Goal: Transaction & Acquisition: Purchase product/service

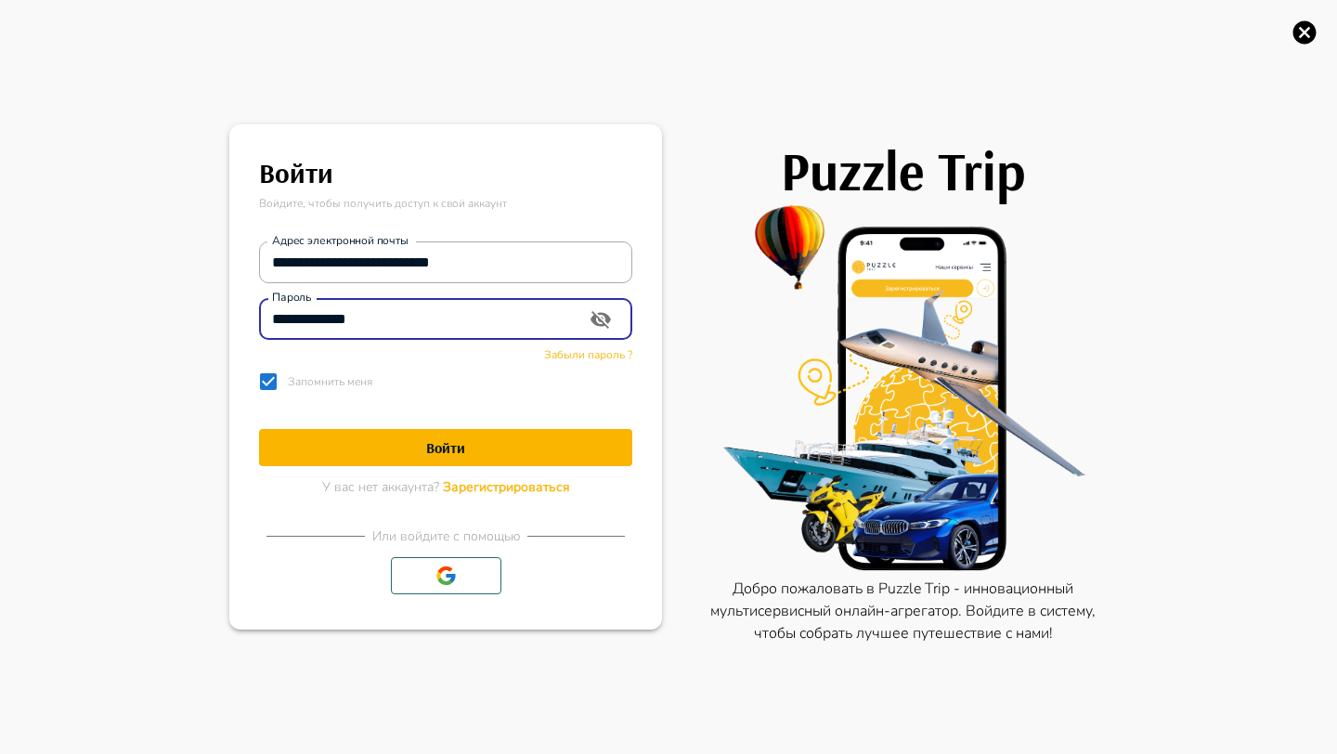
click at [405, 431] on button "Войти" at bounding box center [445, 447] width 373 height 37
click at [399, 450] on button at bounding box center [445, 447] width 373 height 37
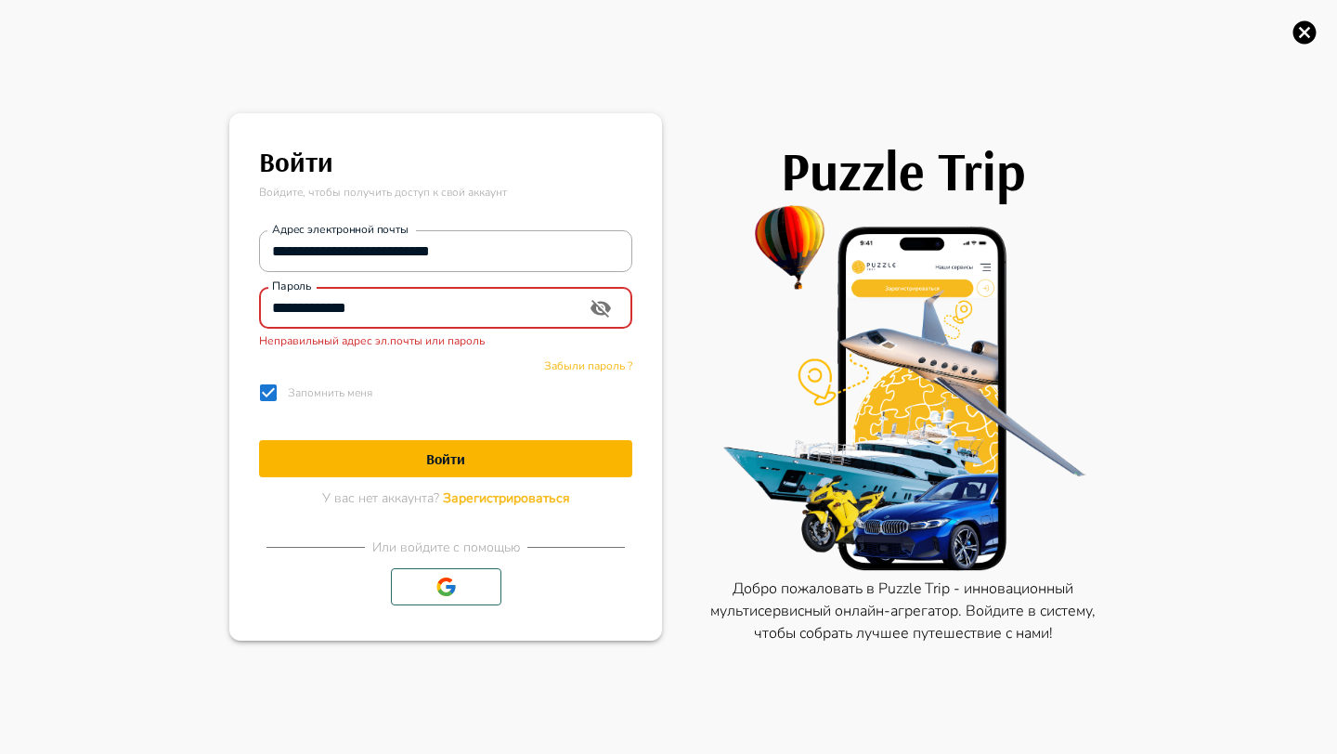
click at [447, 308] on input "**********" at bounding box center [417, 308] width 316 height 37
click at [432, 452] on h1 "Войти" at bounding box center [445, 459] width 373 height 18
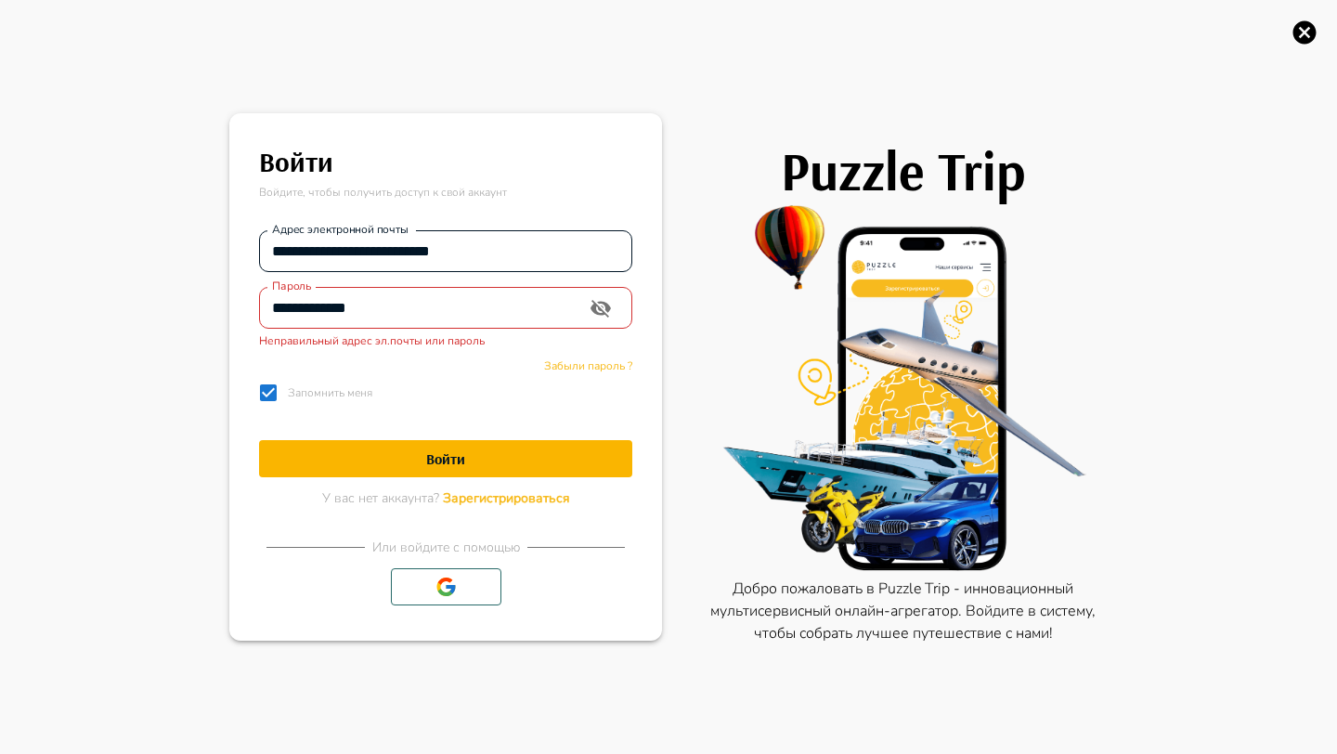
click at [482, 269] on div "**********" at bounding box center [445, 251] width 373 height 42
click at [504, 261] on input "**********" at bounding box center [445, 251] width 373 height 37
click at [530, 242] on input "**********" at bounding box center [445, 251] width 373 height 37
drag, startPoint x: 395, startPoint y: 252, endPoint x: 366, endPoint y: 252, distance: 28.8
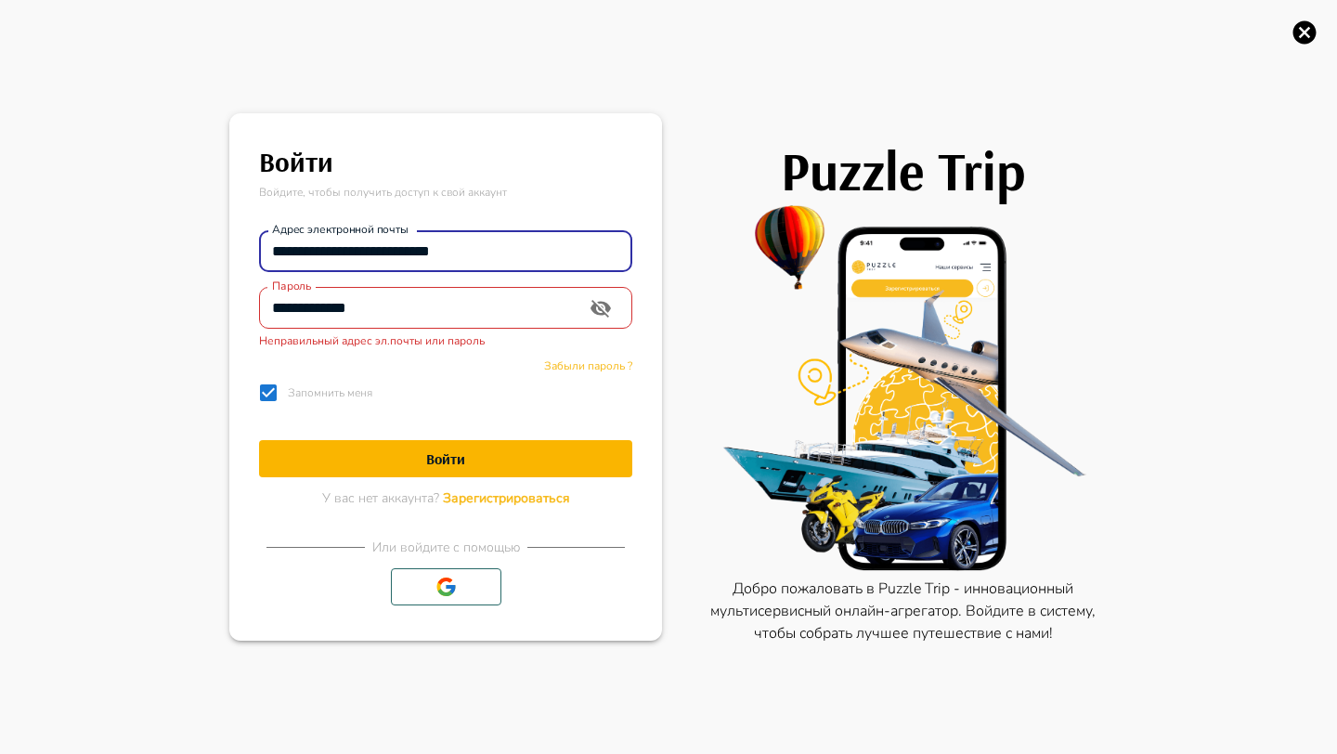
click at [366, 254] on input "**********" at bounding box center [445, 251] width 373 height 37
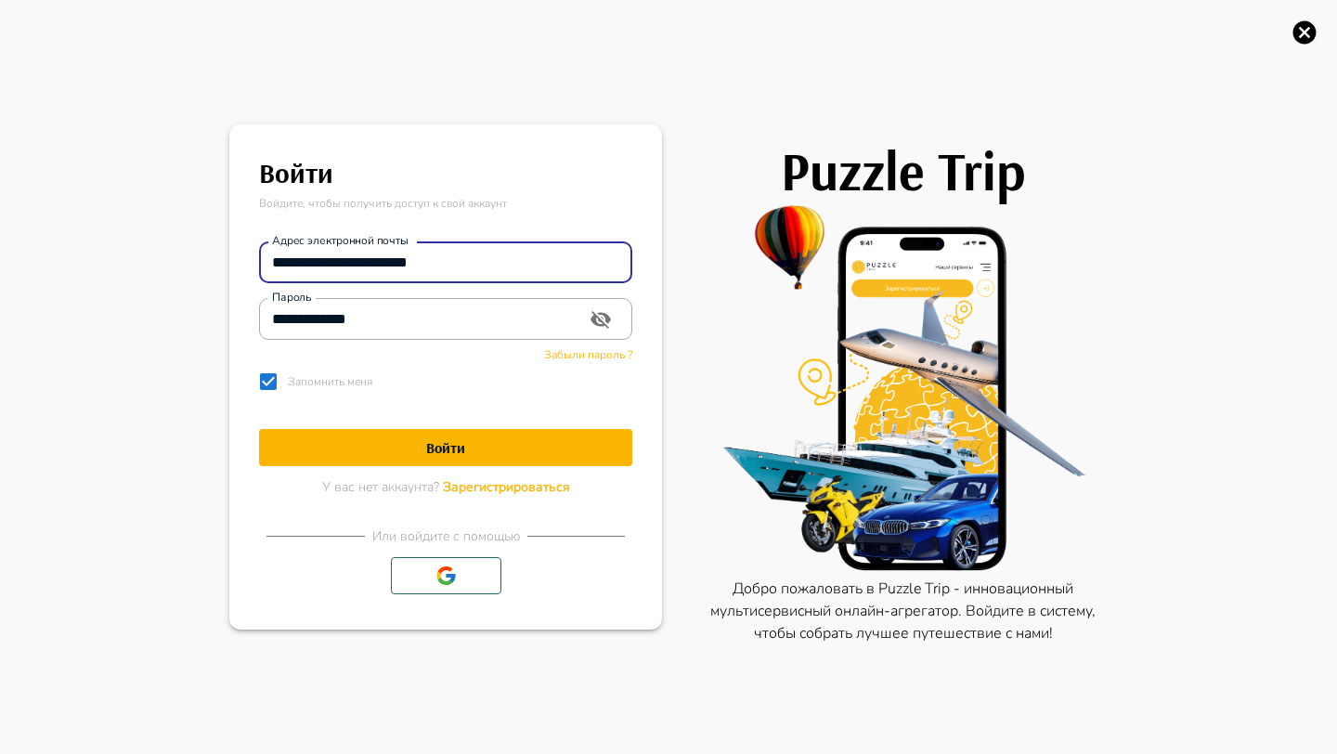
type input "**********"
click at [375, 434] on button "Войти" at bounding box center [445, 447] width 373 height 37
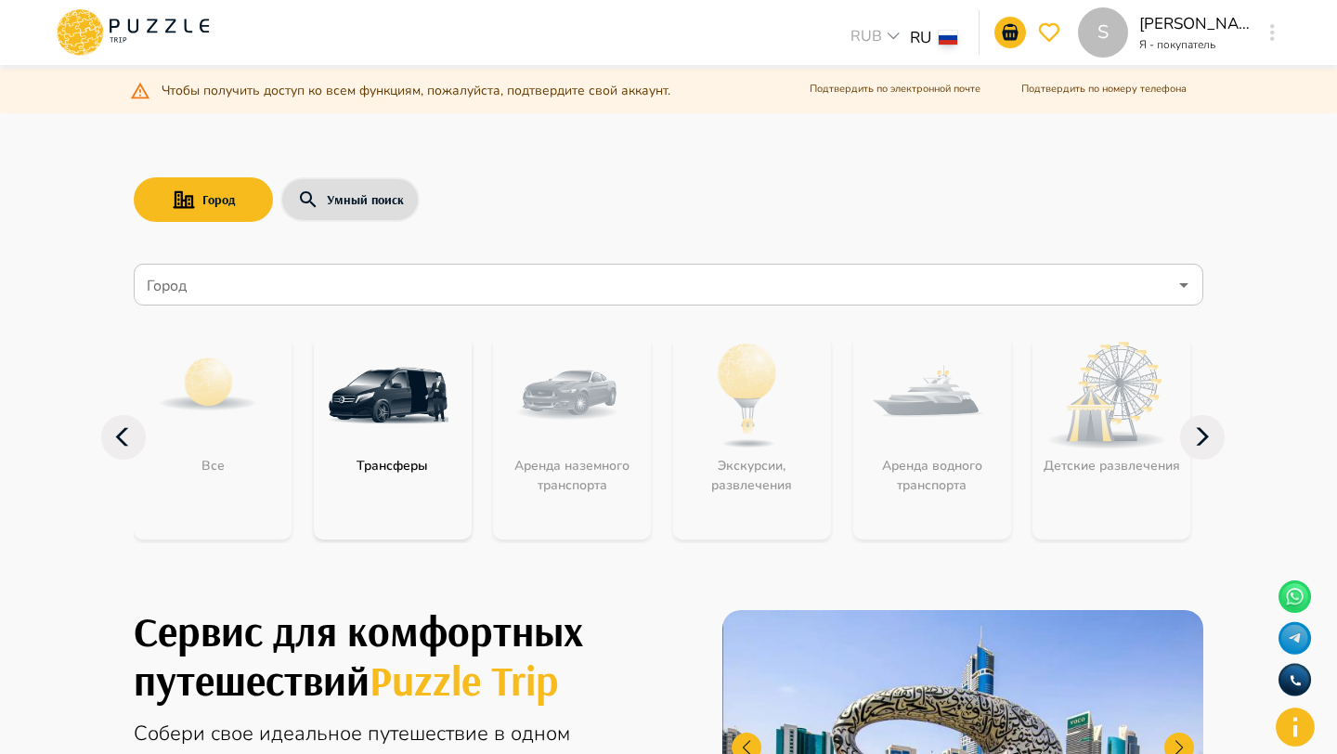
click at [1281, 39] on div "S" at bounding box center [1272, 32] width 21 height 33
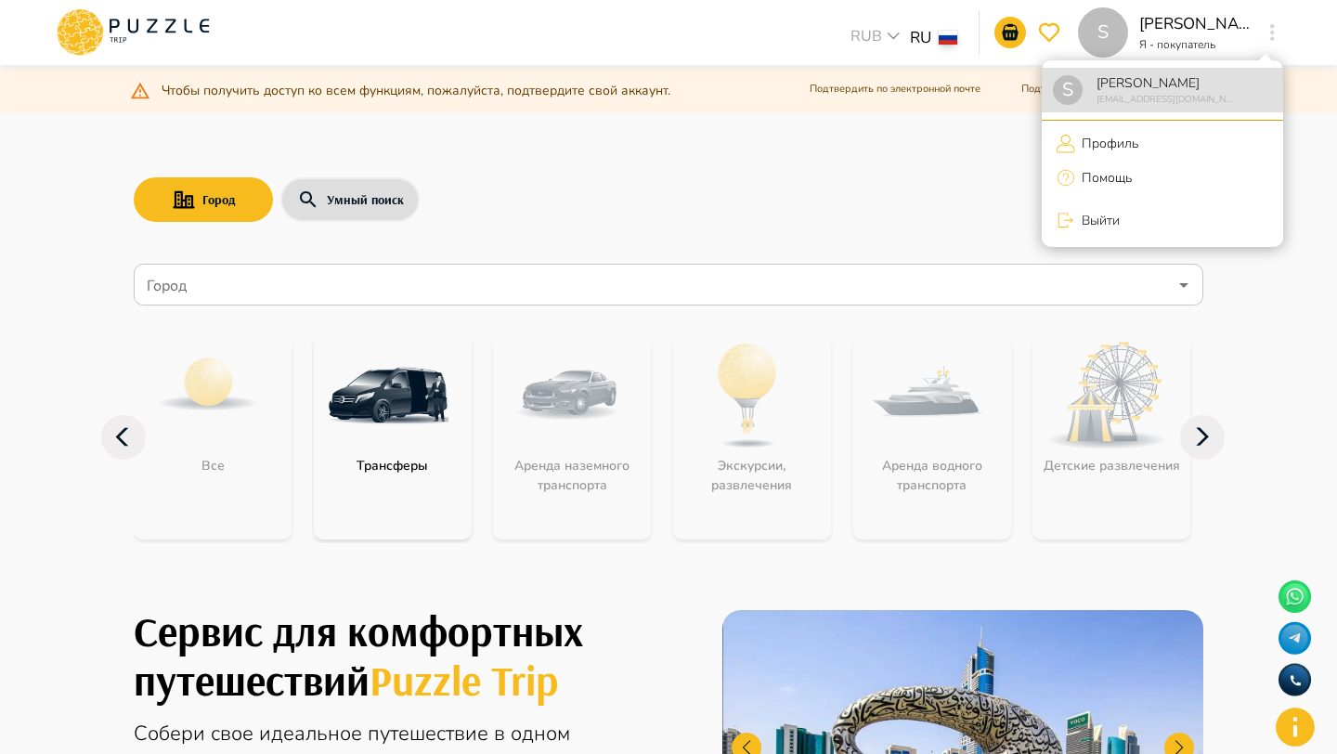
click at [745, 186] on div at bounding box center [668, 377] width 1337 height 754
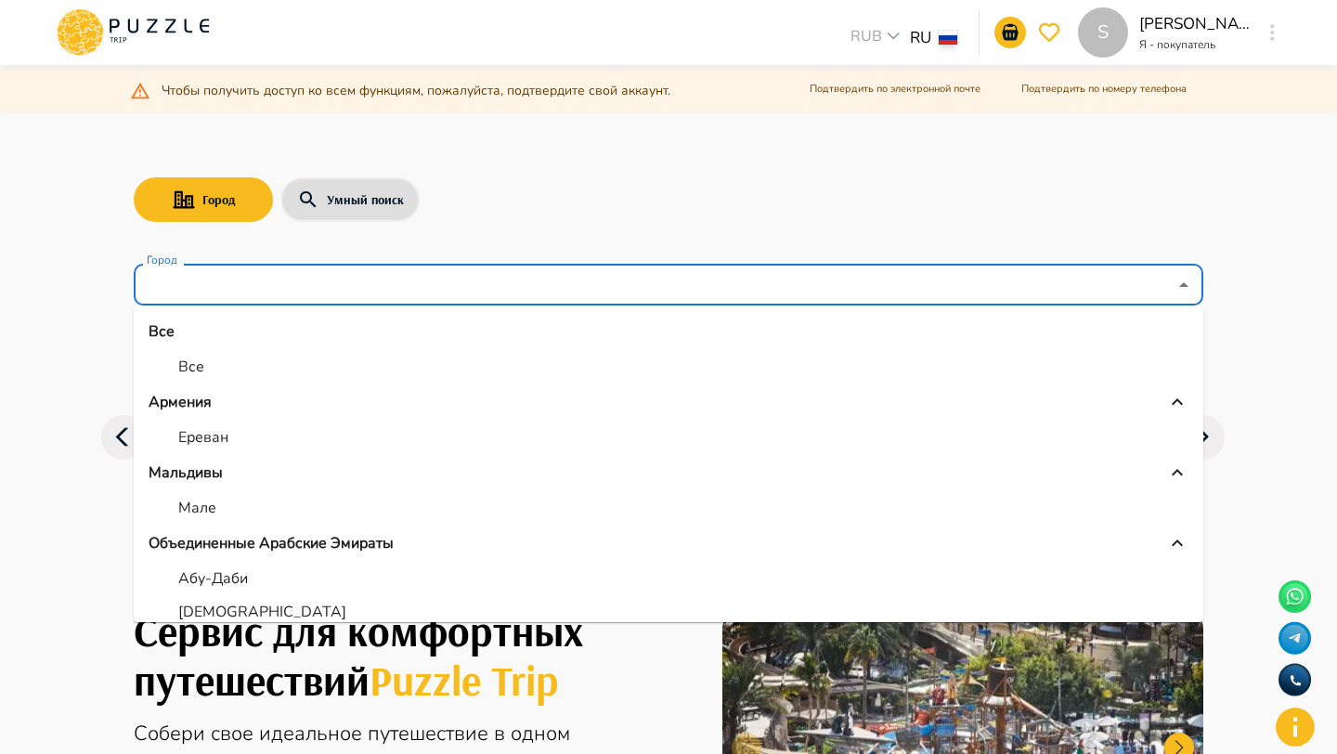
click at [254, 280] on input "Город" at bounding box center [655, 284] width 1024 height 35
click at [191, 376] on p "Все" at bounding box center [191, 367] width 26 height 22
type input "***"
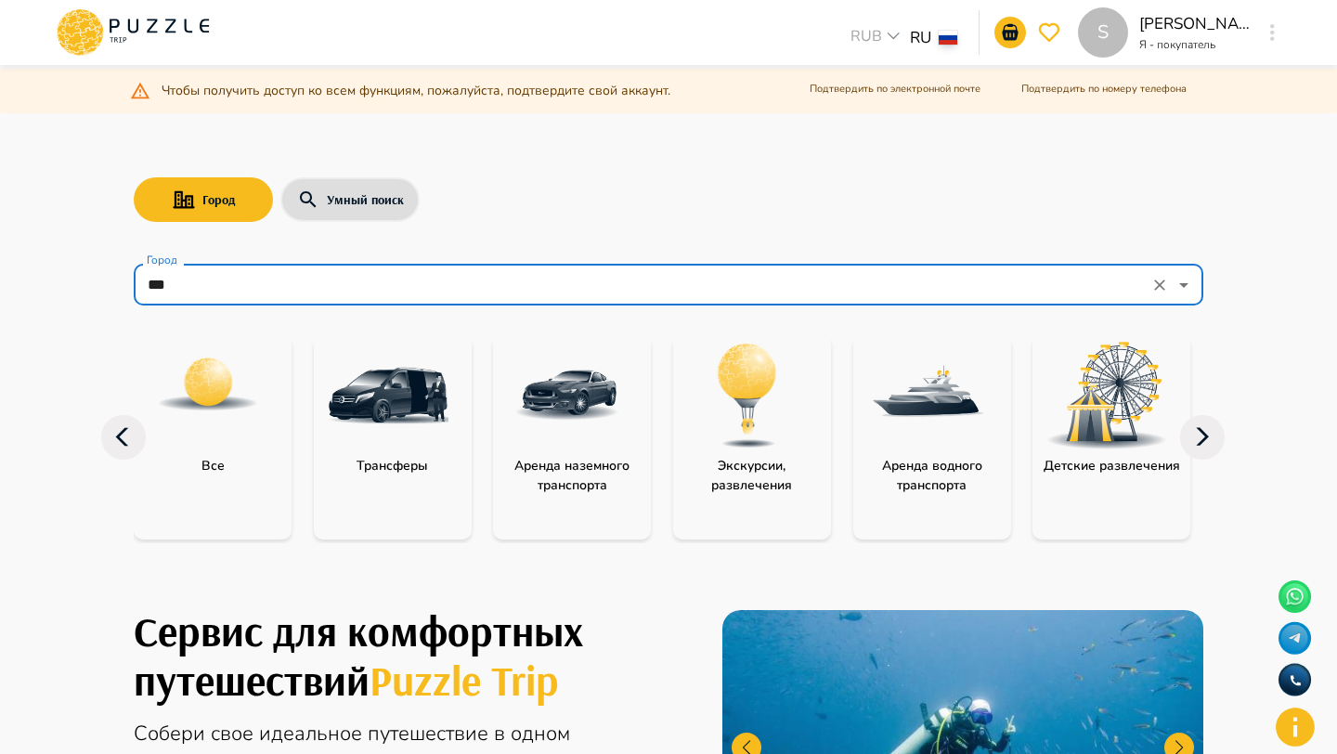
click at [608, 479] on p "Аренда наземного транспорта" at bounding box center [572, 475] width 158 height 39
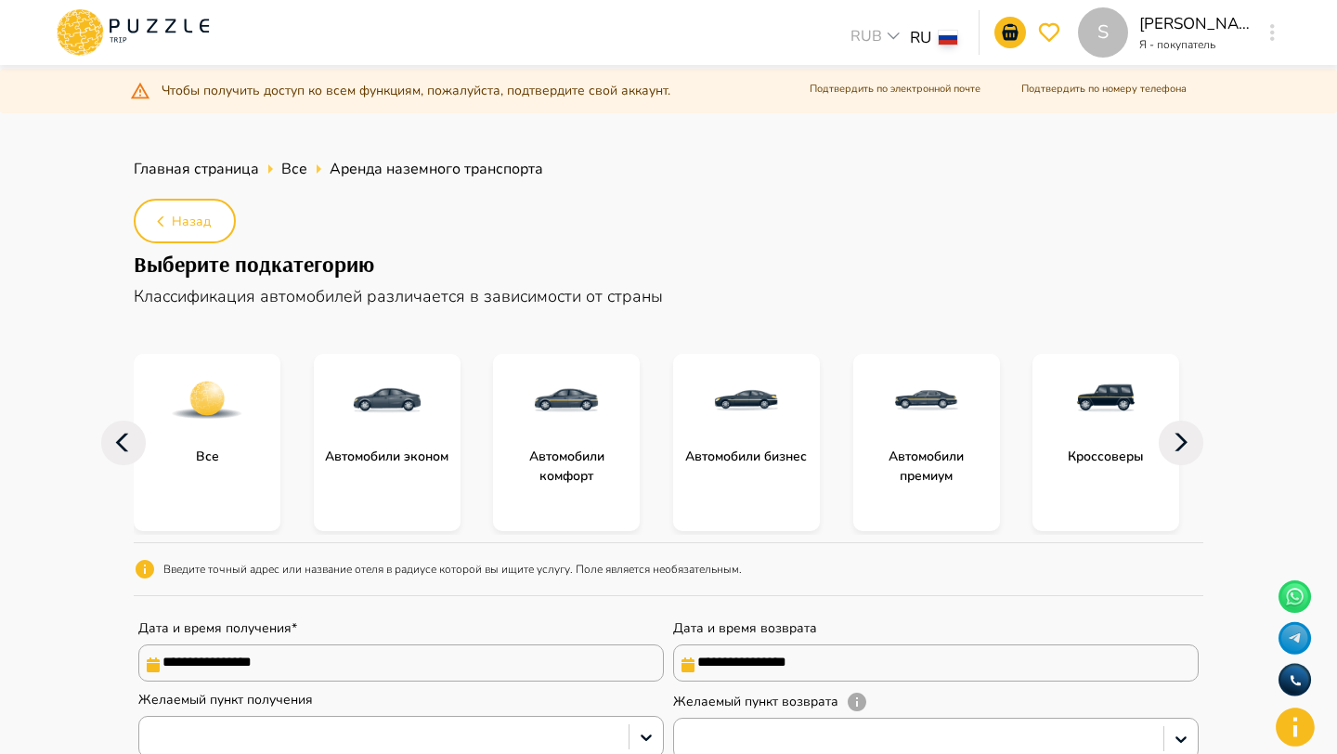
click at [1180, 437] on icon at bounding box center [1181, 442] width 13 height 18
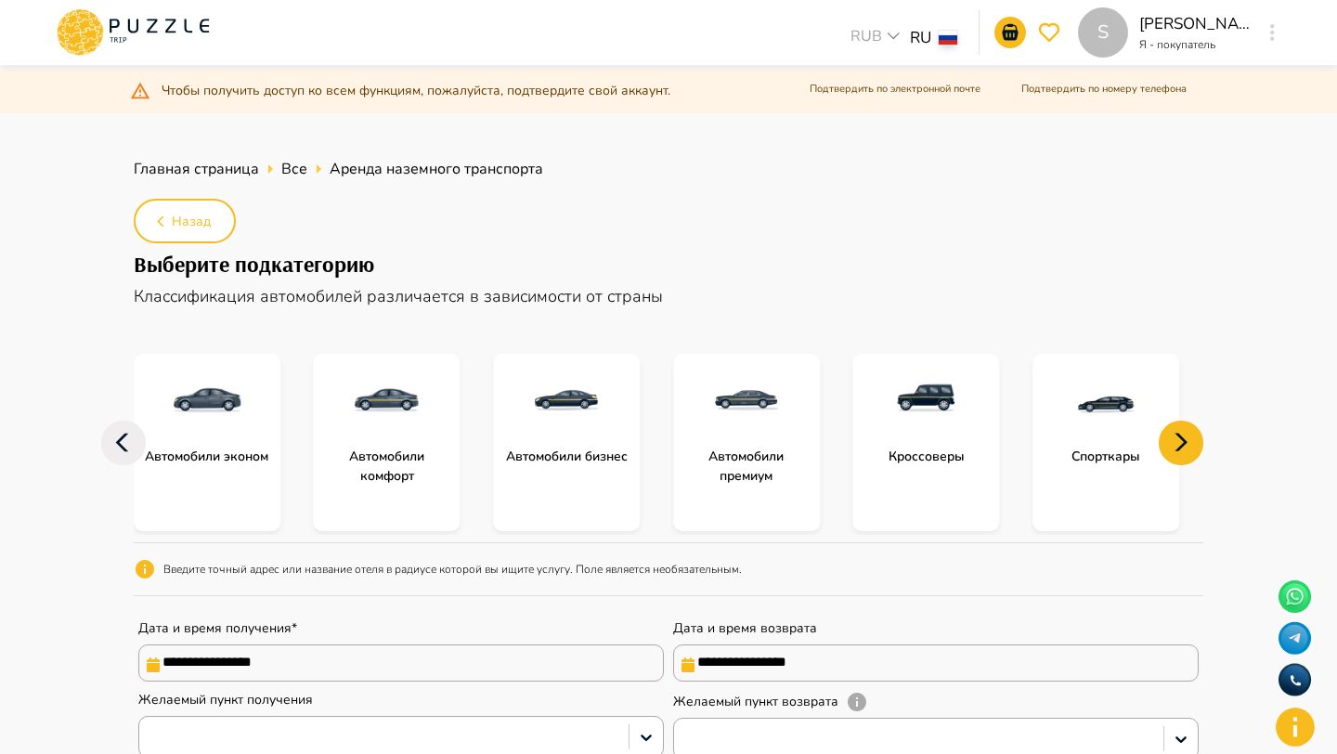
click at [1179, 437] on icon at bounding box center [1181, 443] width 45 height 45
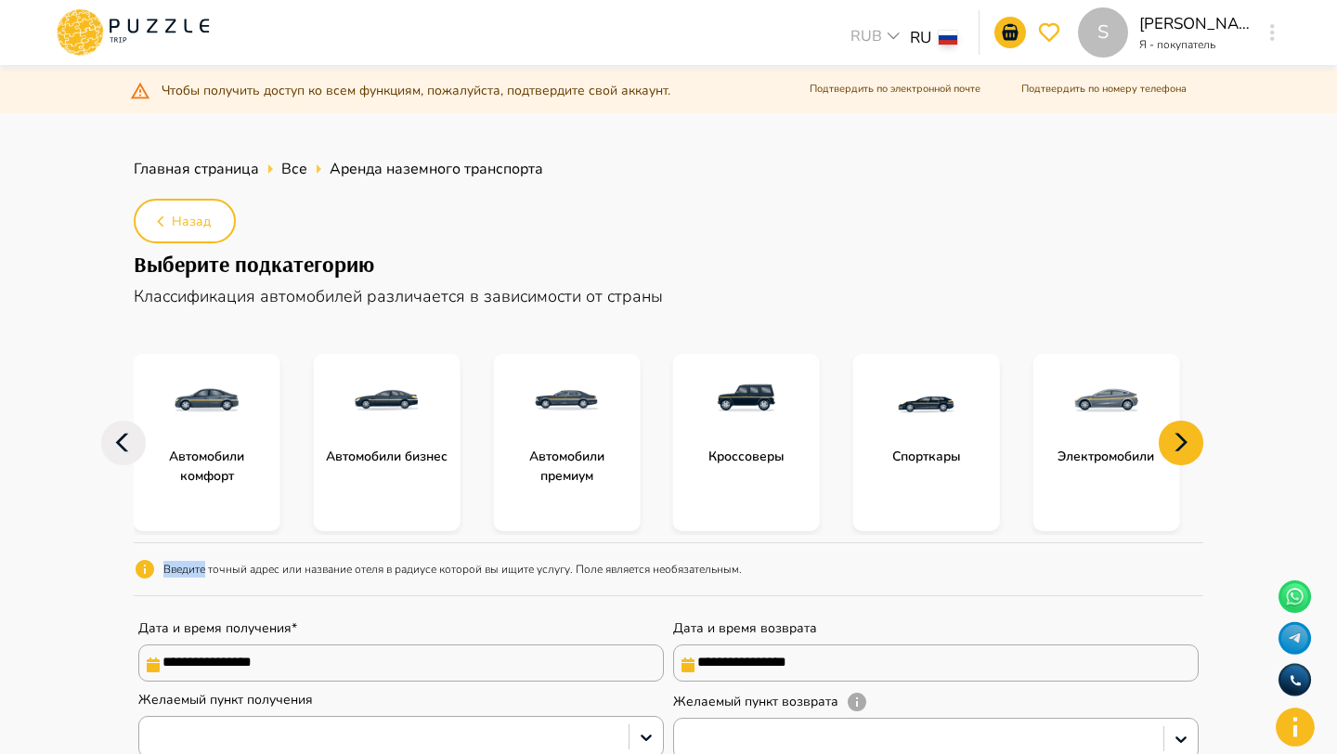
click at [1179, 437] on icon at bounding box center [1181, 443] width 45 height 45
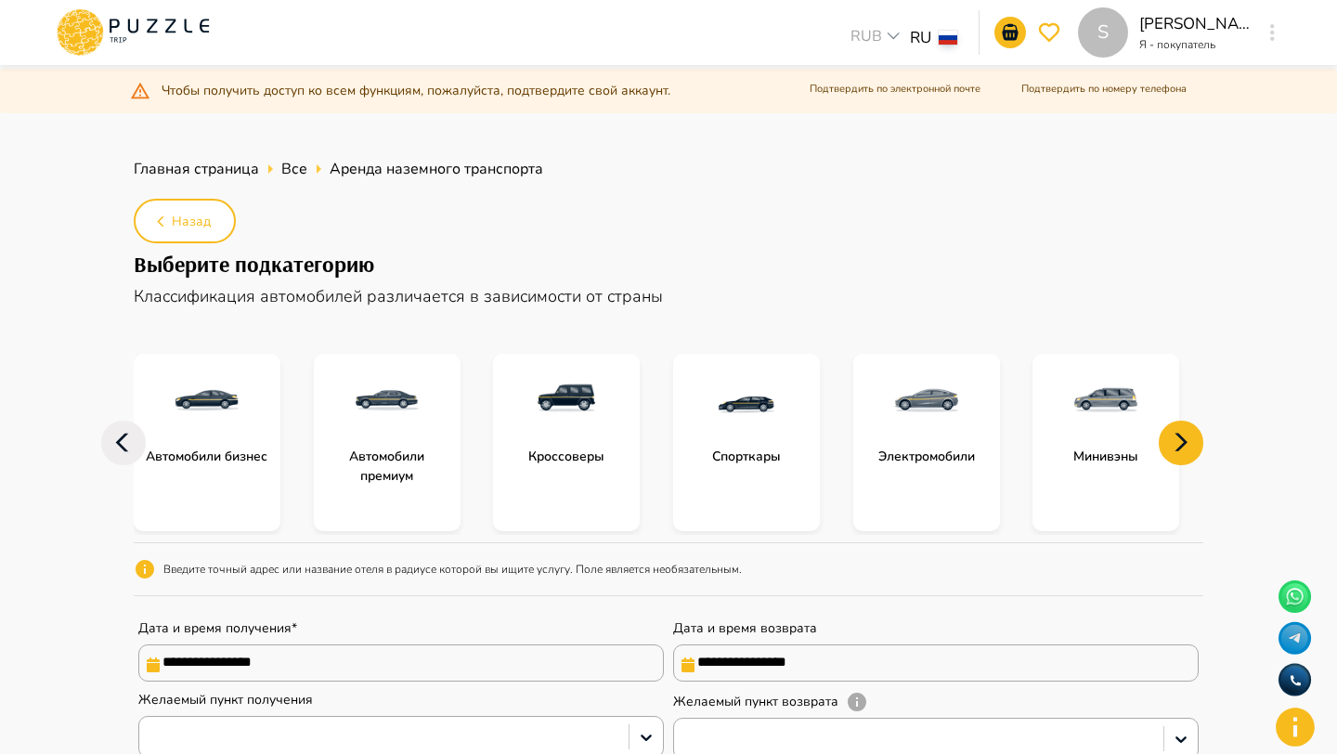
click at [1179, 437] on icon at bounding box center [1181, 443] width 45 height 45
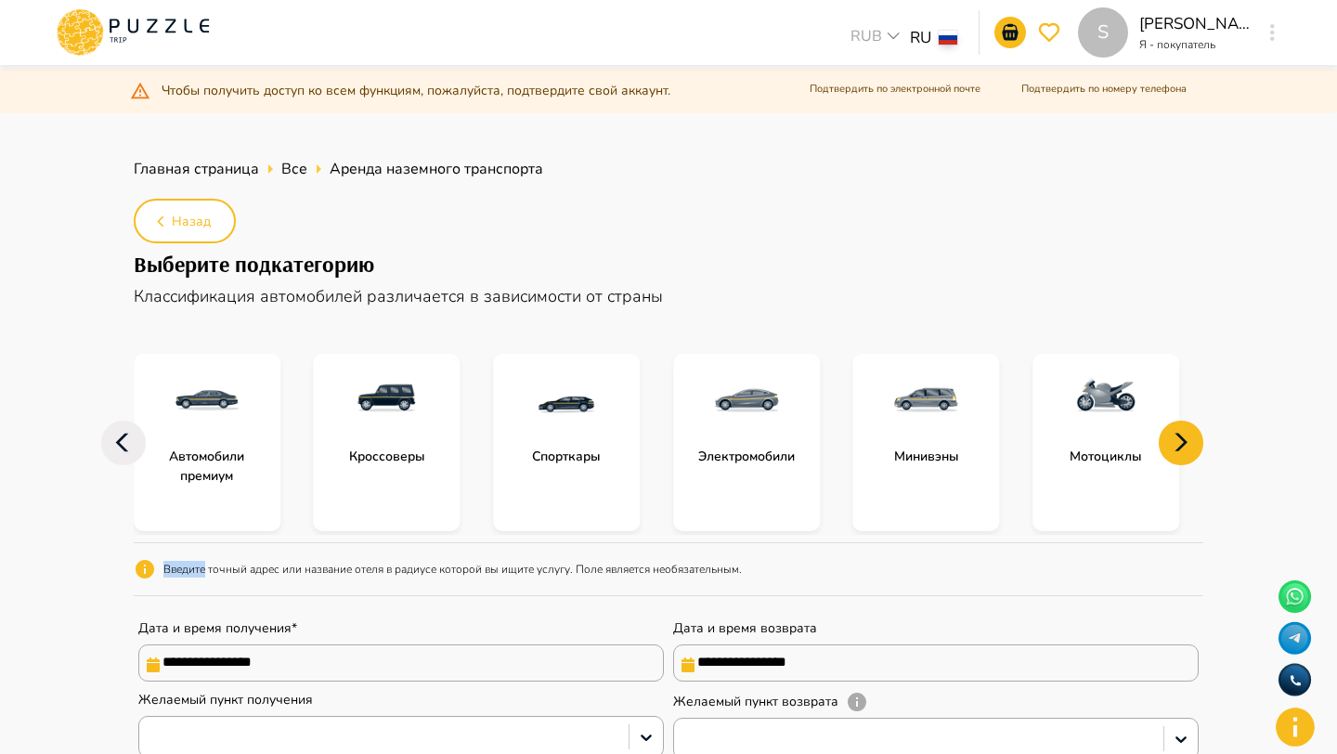
click at [1179, 437] on icon at bounding box center [1181, 443] width 45 height 45
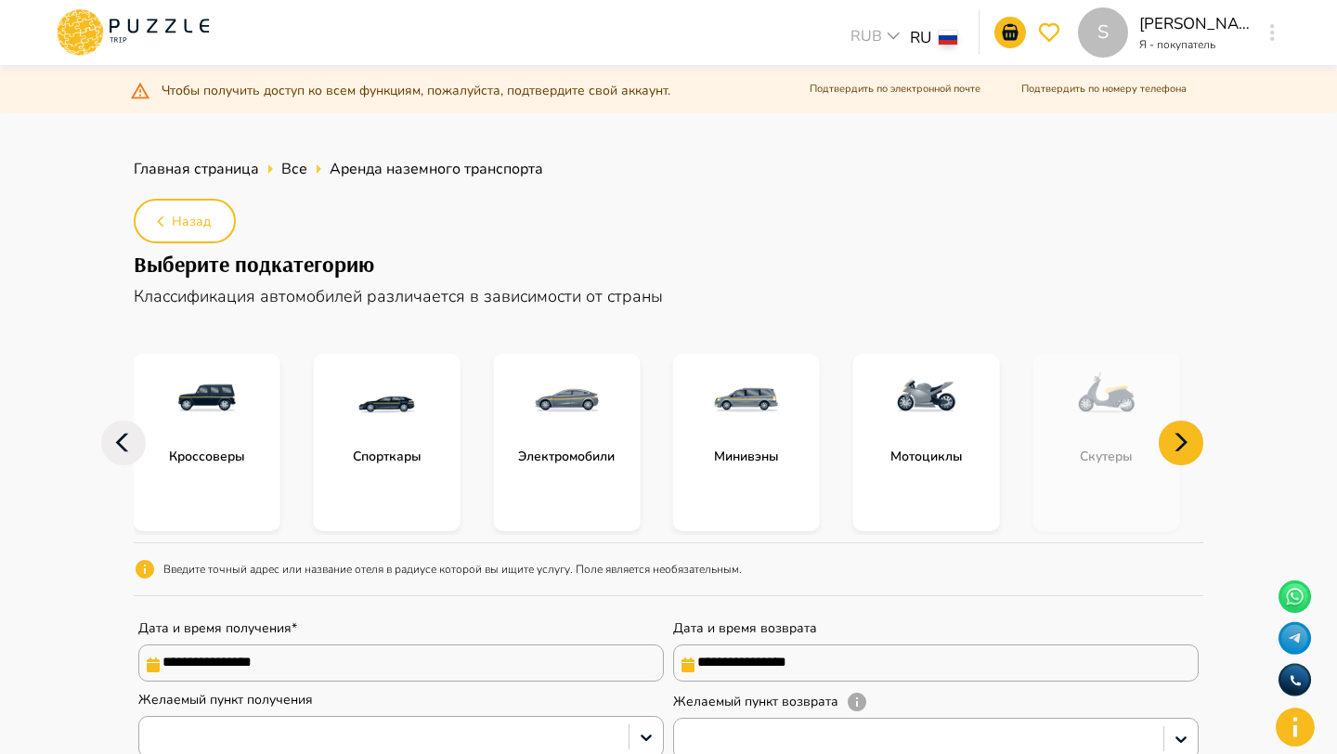
click at [1179, 437] on icon at bounding box center [1181, 443] width 45 height 45
click at [940, 43] on div at bounding box center [668, 377] width 1337 height 754
click at [951, 86] on li "en" at bounding box center [943, 77] width 78 height 31
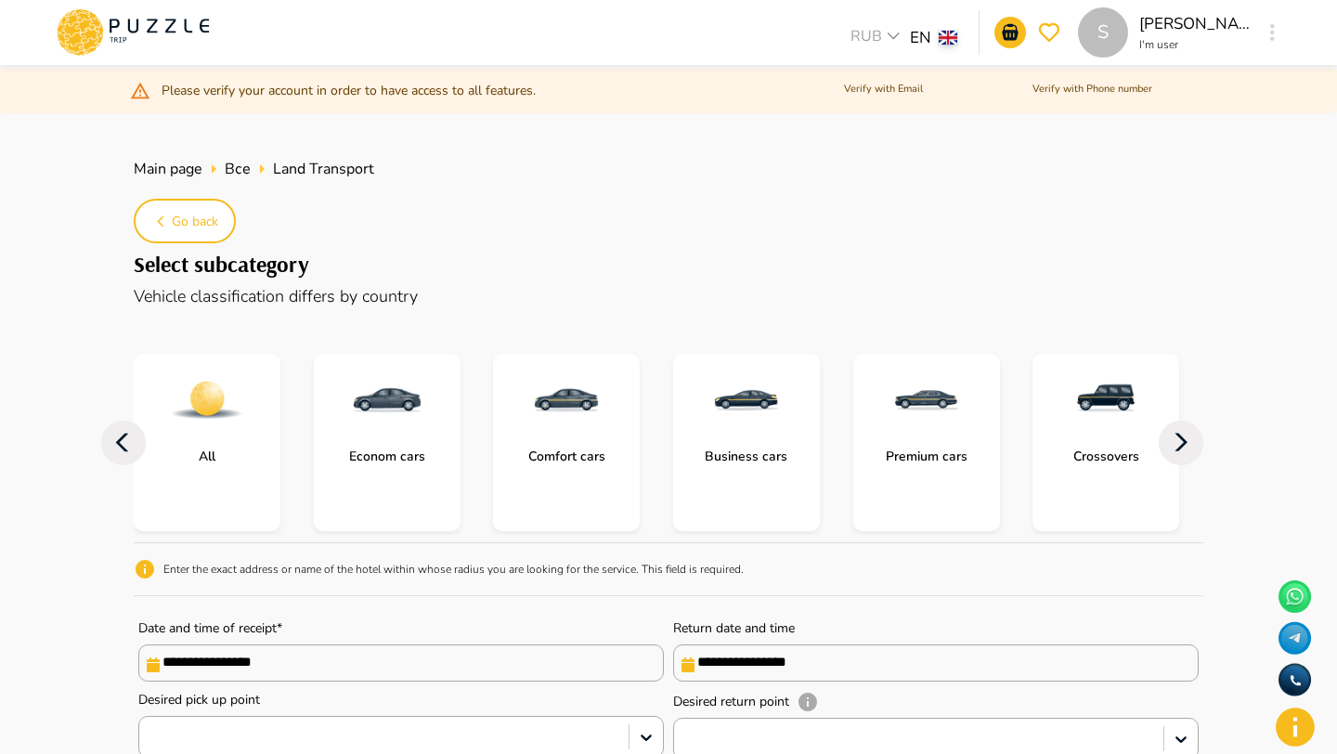
click at [1189, 440] on icon at bounding box center [1181, 443] width 45 height 45
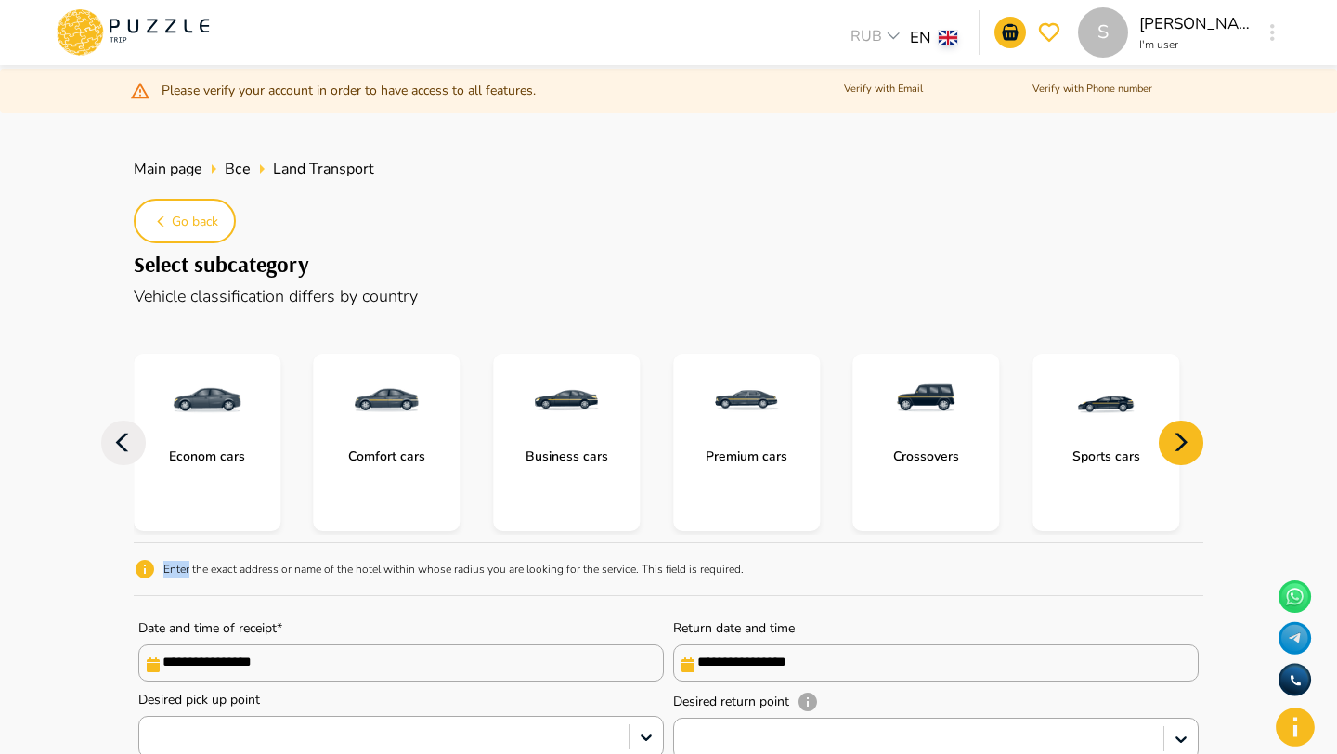
click at [1189, 440] on icon at bounding box center [1181, 443] width 45 height 45
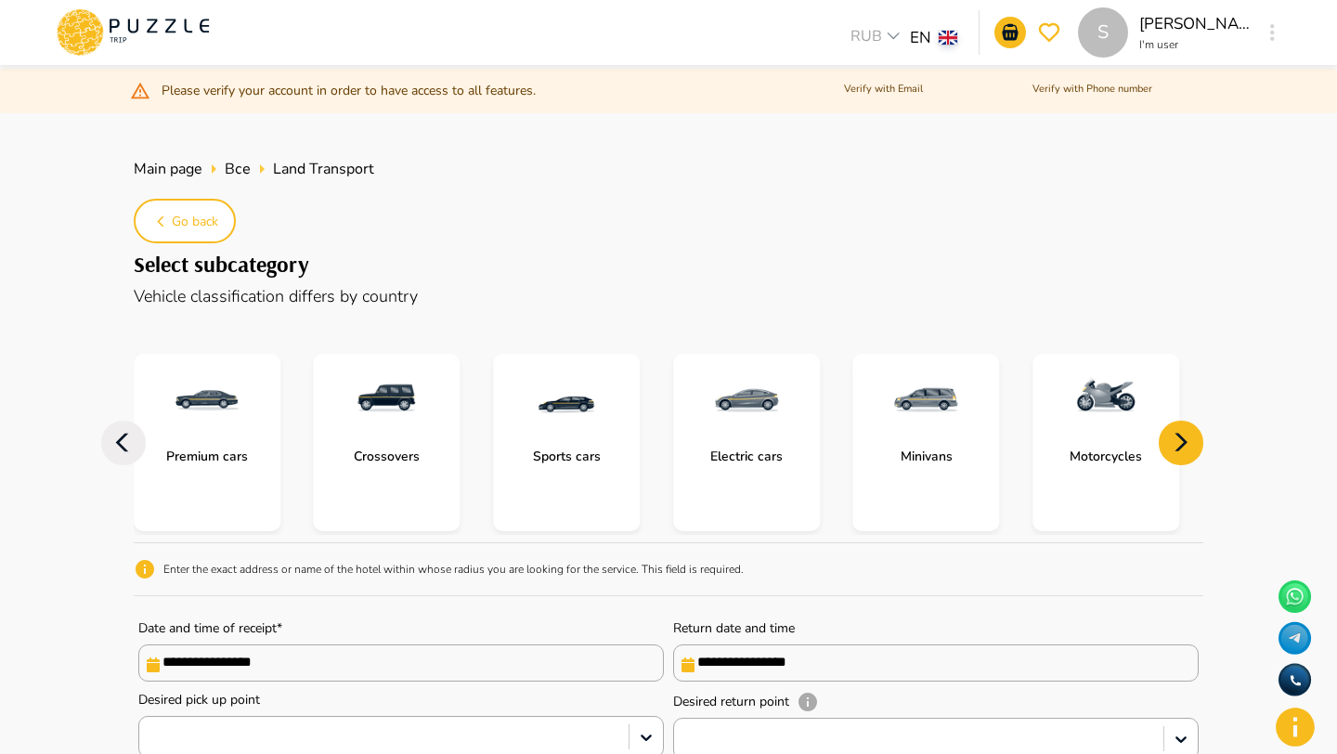
click at [1189, 440] on icon at bounding box center [1181, 443] width 45 height 45
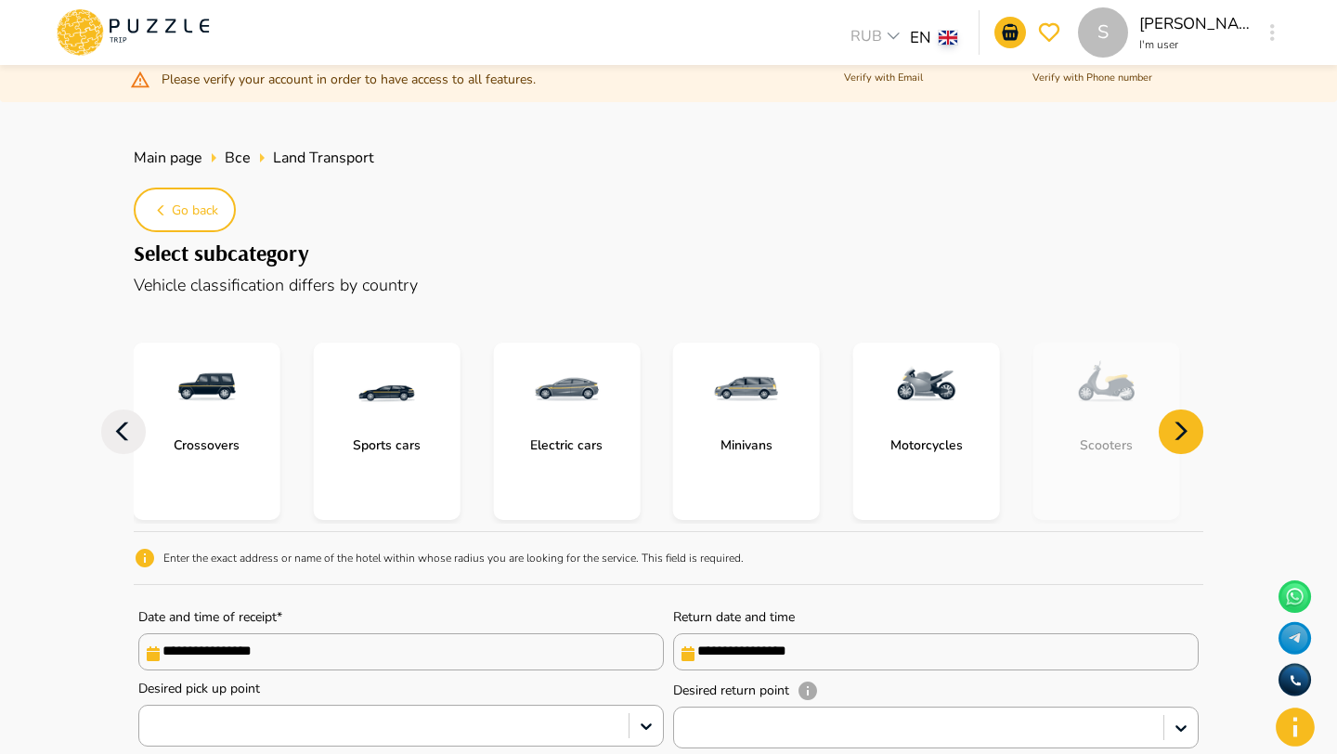
scroll to position [261, 0]
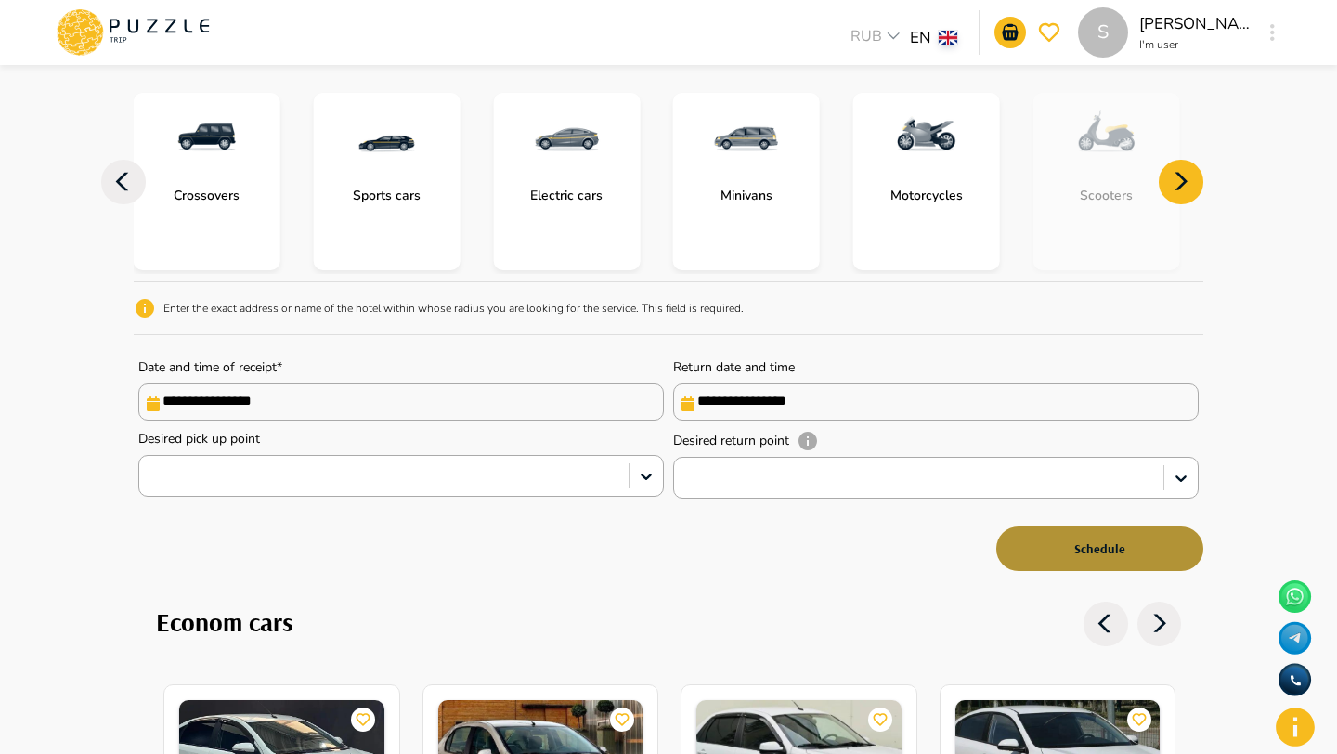
click at [1032, 571] on button "Schedule" at bounding box center [1099, 549] width 207 height 45
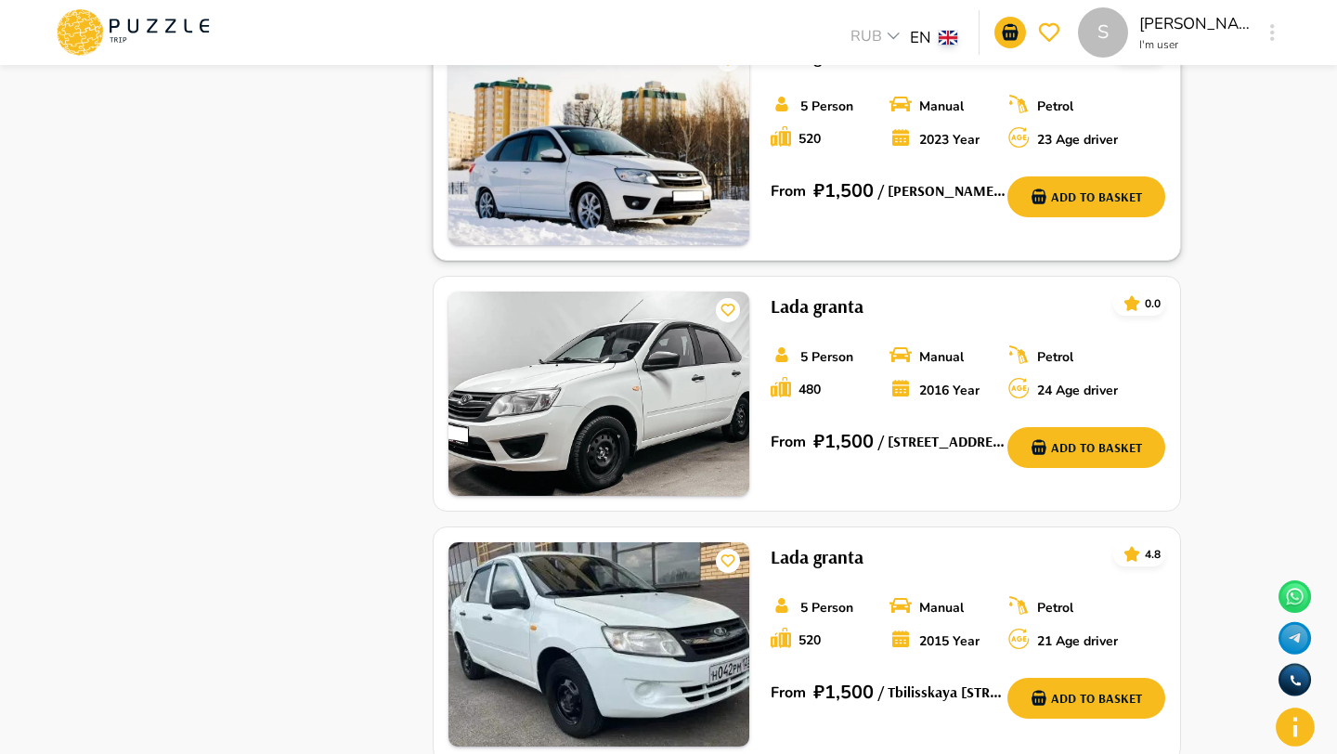
scroll to position [2573, 0]
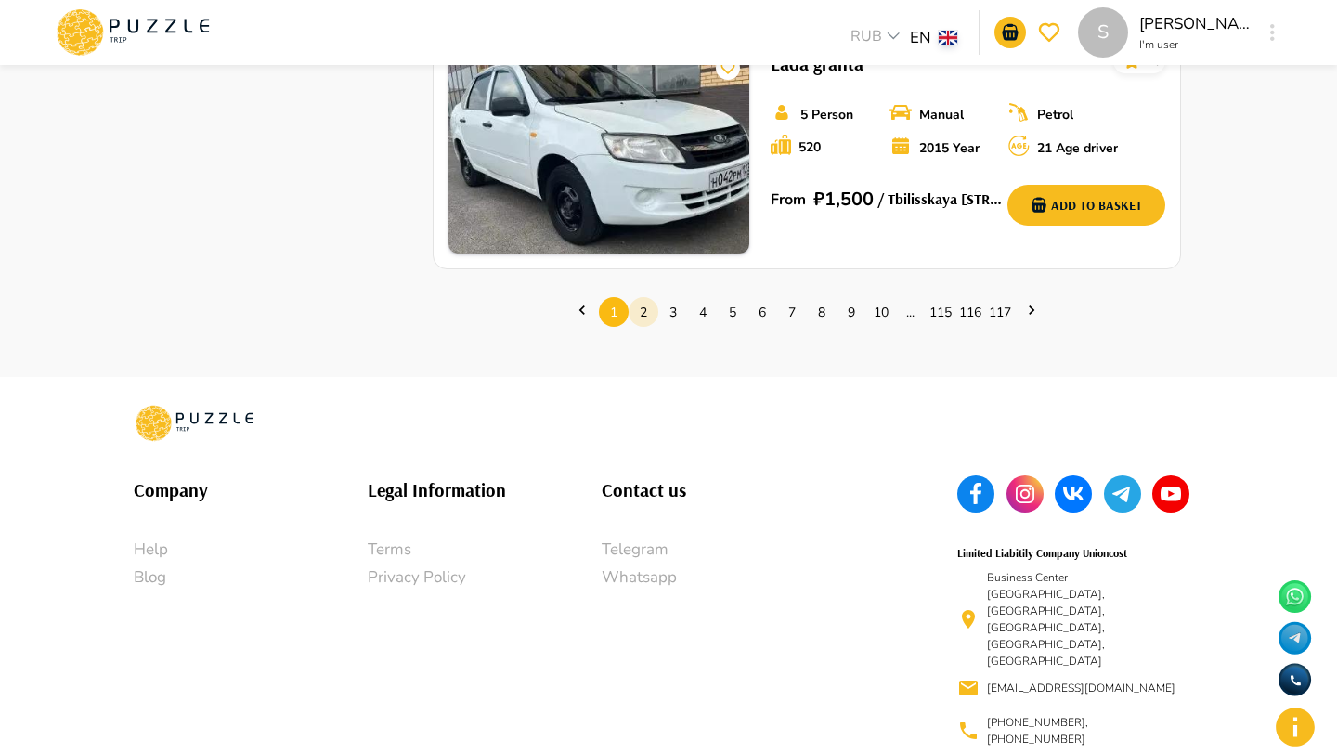
click at [639, 316] on link "2" at bounding box center [644, 312] width 30 height 29
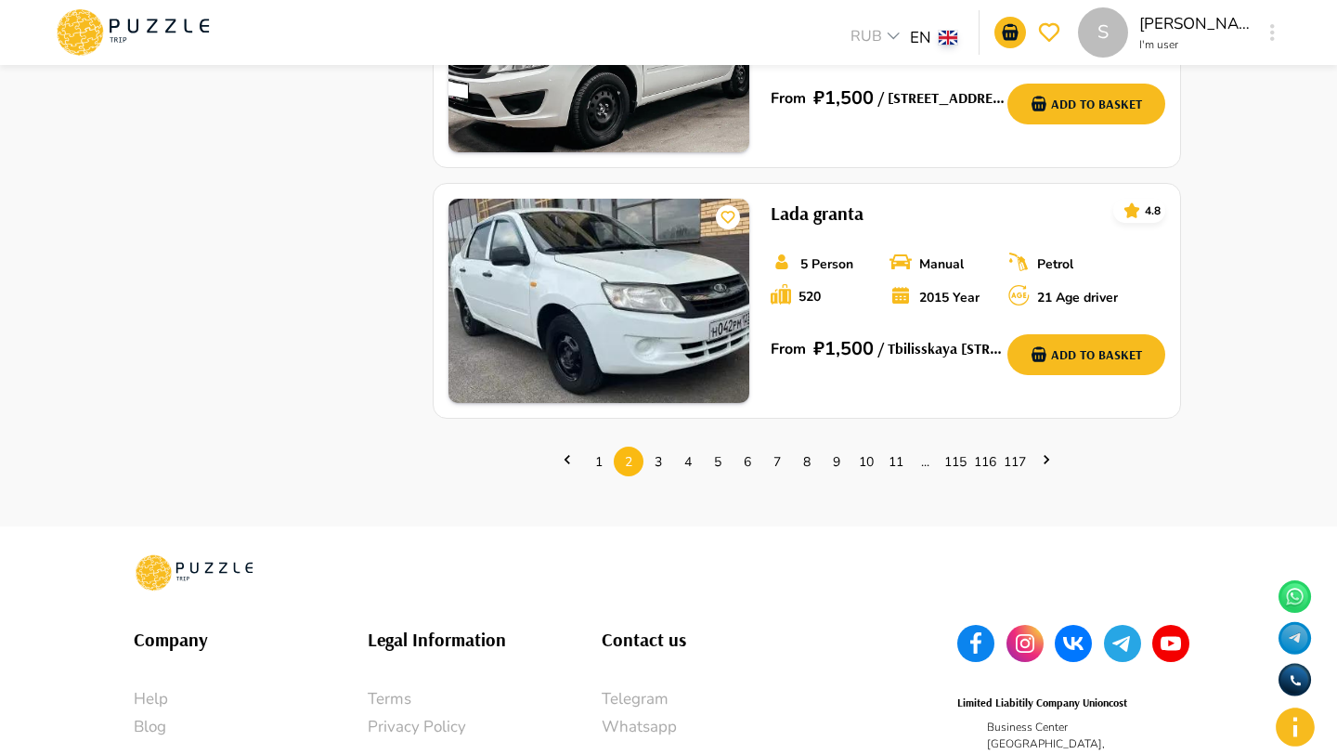
scroll to position [2573, 0]
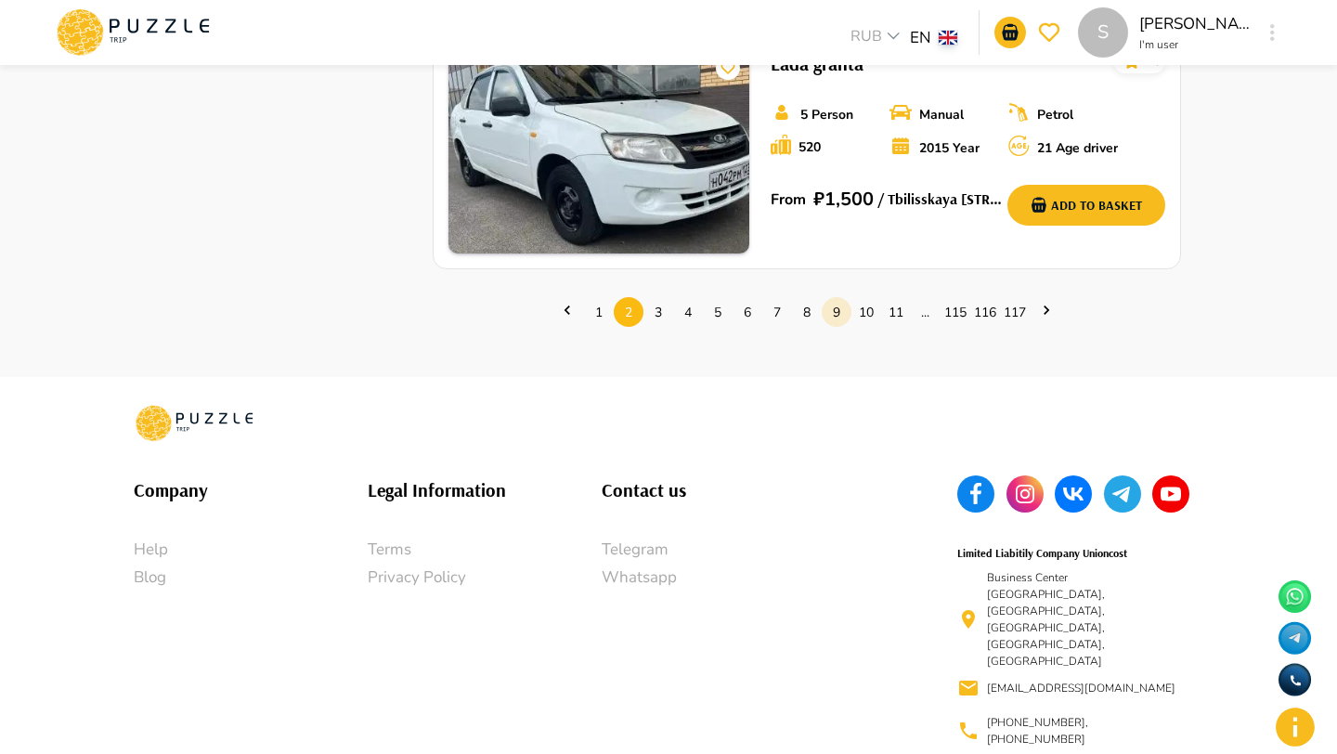
click at [829, 311] on link "9" at bounding box center [837, 312] width 30 height 29
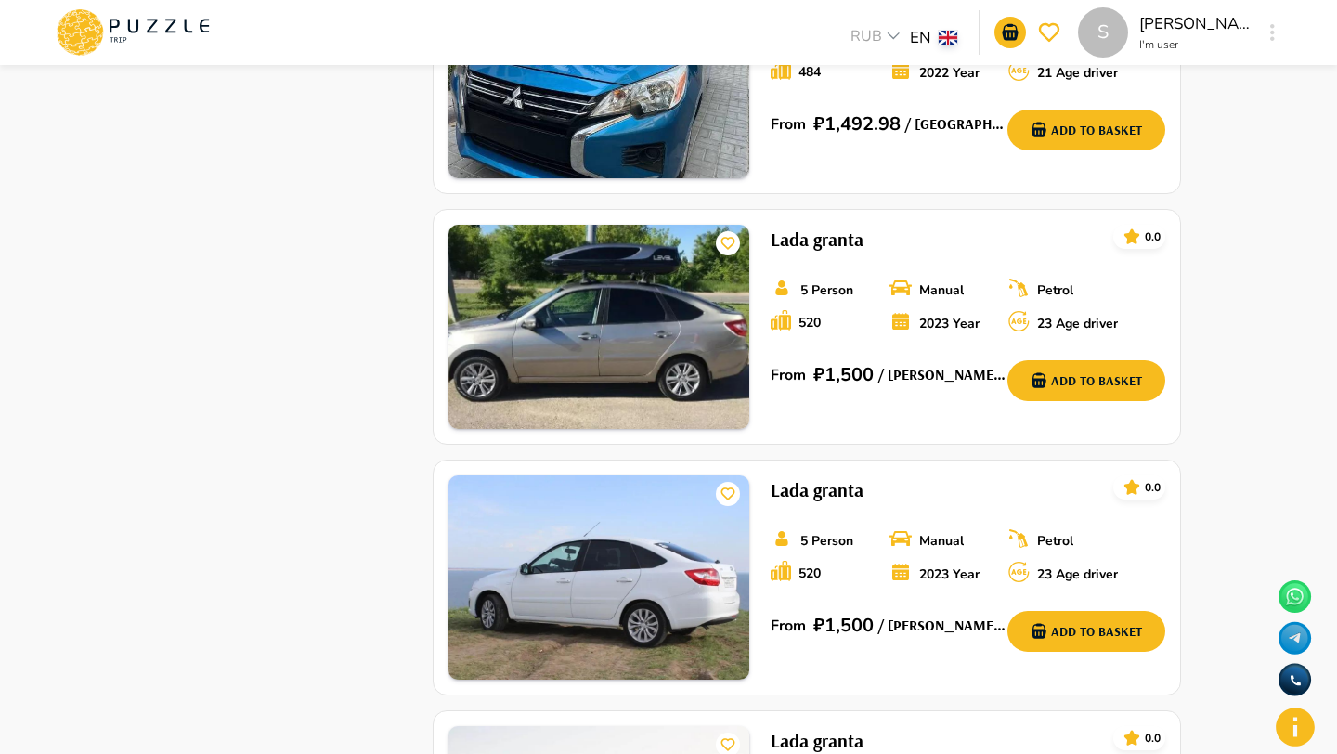
scroll to position [2573, 0]
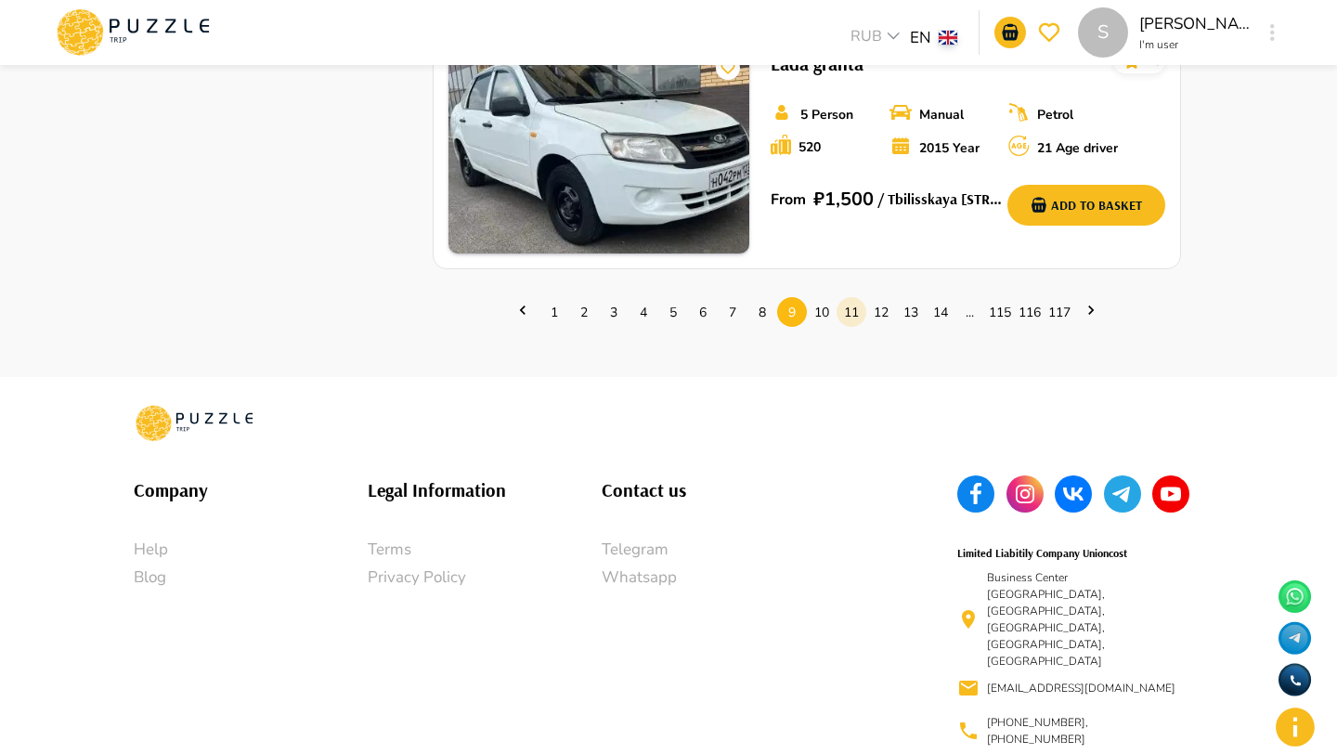
click at [839, 313] on link "11" at bounding box center [852, 312] width 30 height 29
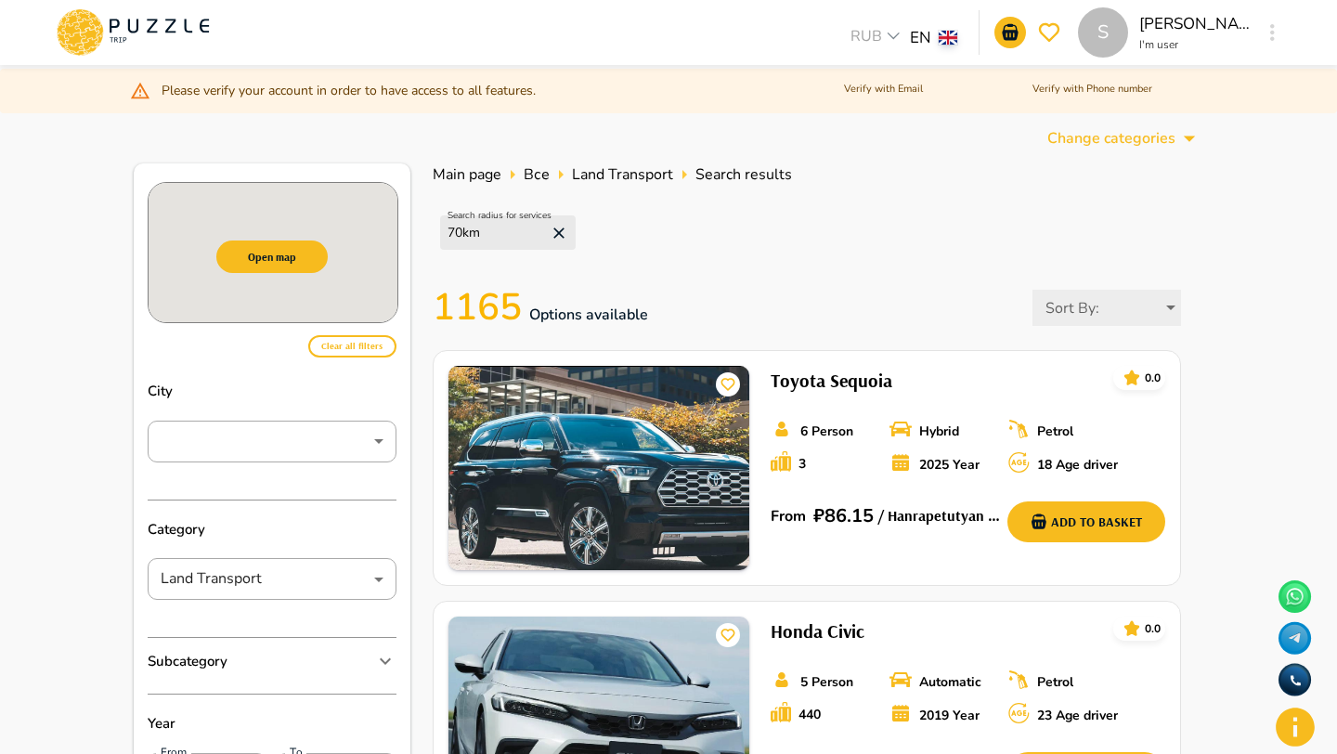
click at [790, 264] on div "Search radius for services 70 km" at bounding box center [807, 233] width 748 height 72
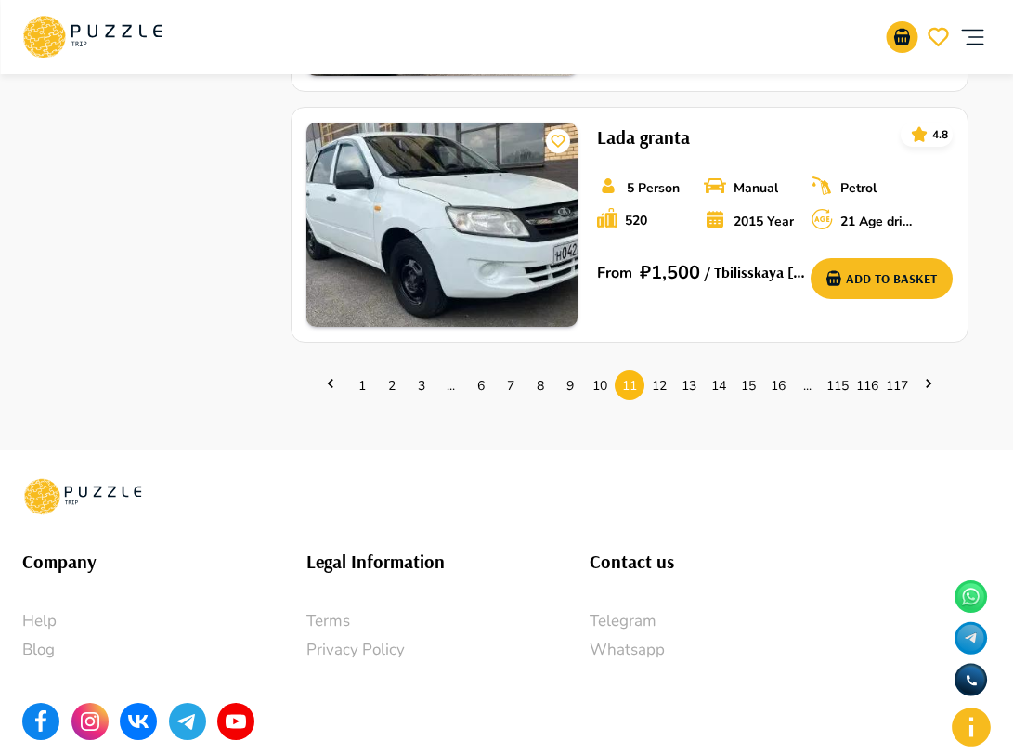
scroll to position [2700, 0]
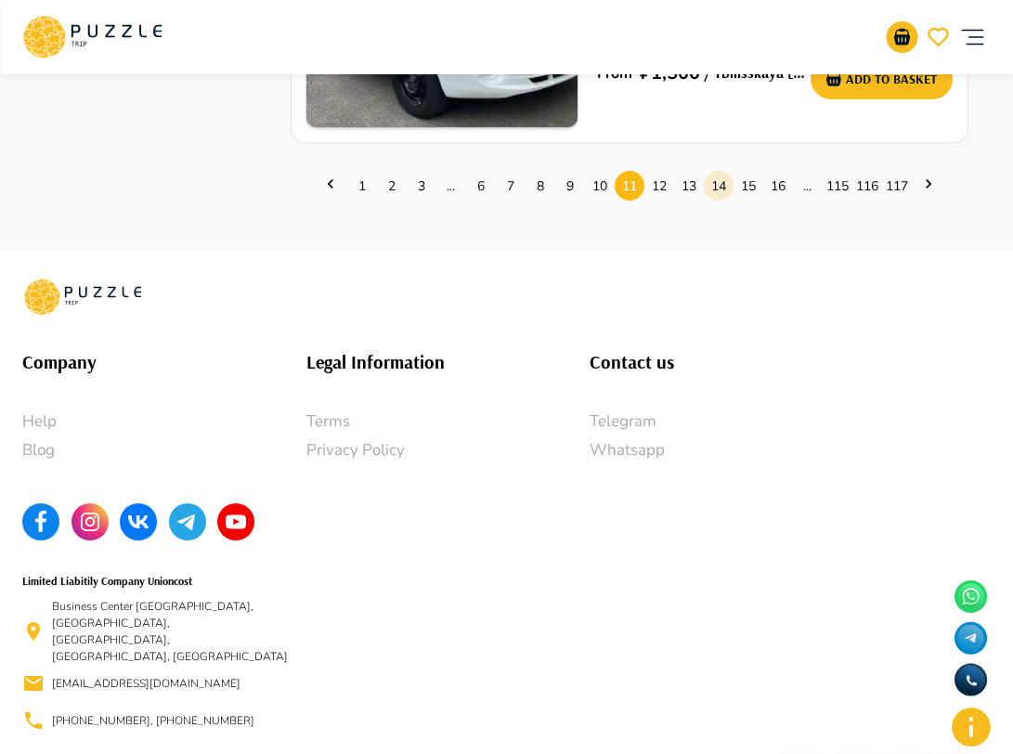
click at [724, 187] on link "14" at bounding box center [719, 186] width 30 height 29
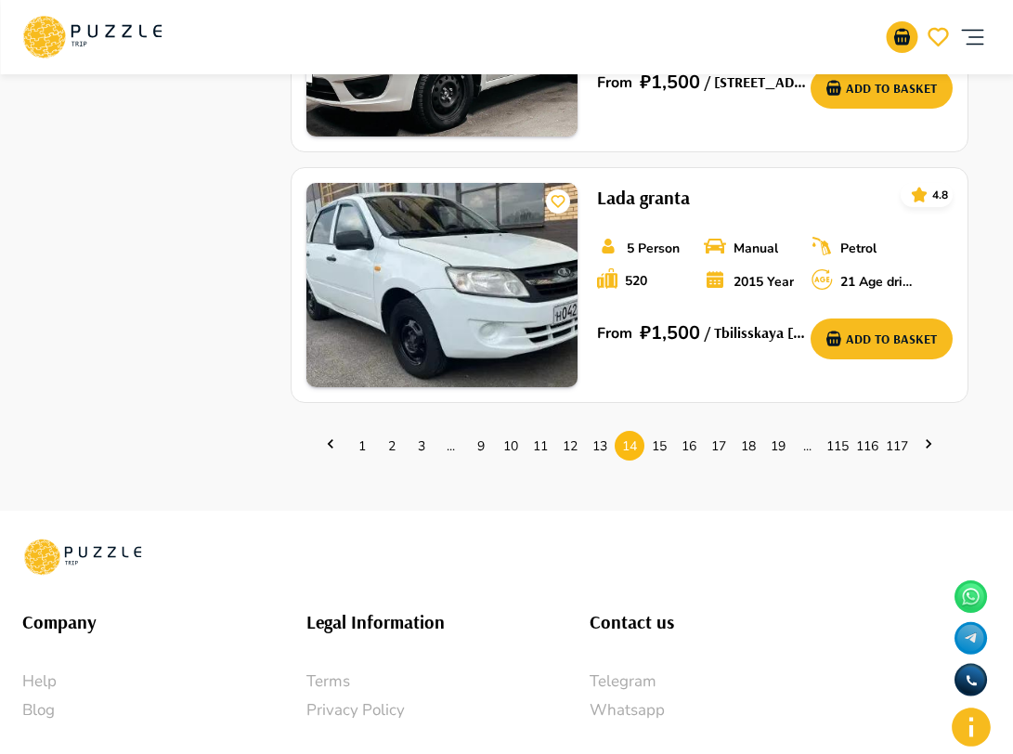
scroll to position [2443, 0]
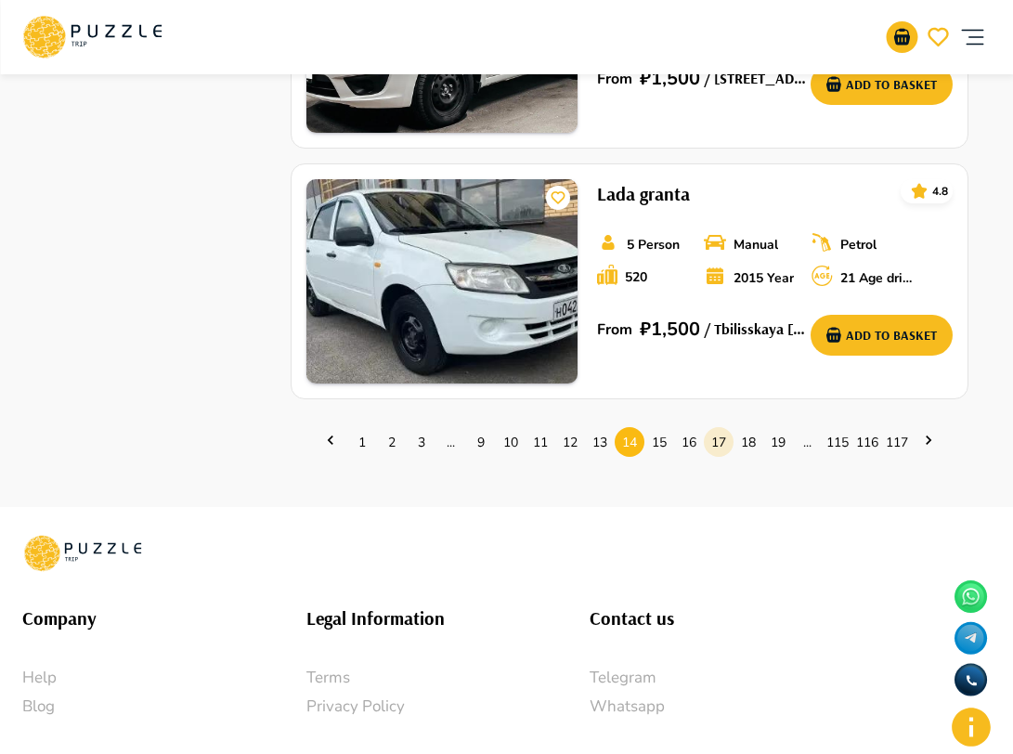
click at [715, 436] on link "17" at bounding box center [719, 442] width 30 height 29
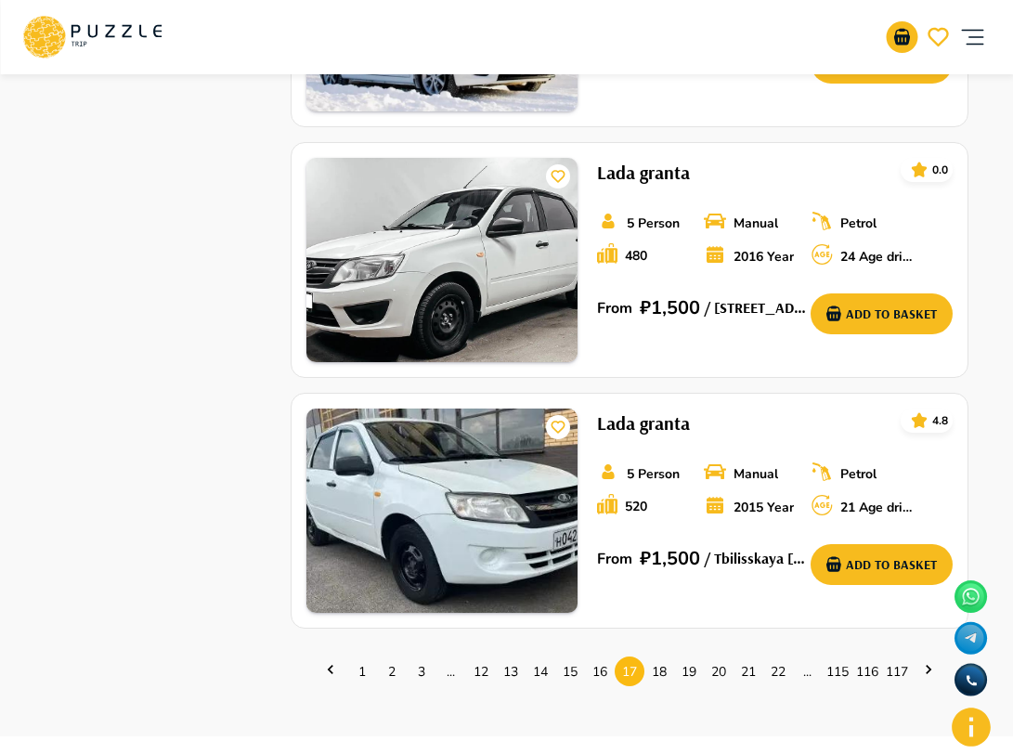
scroll to position [2258, 0]
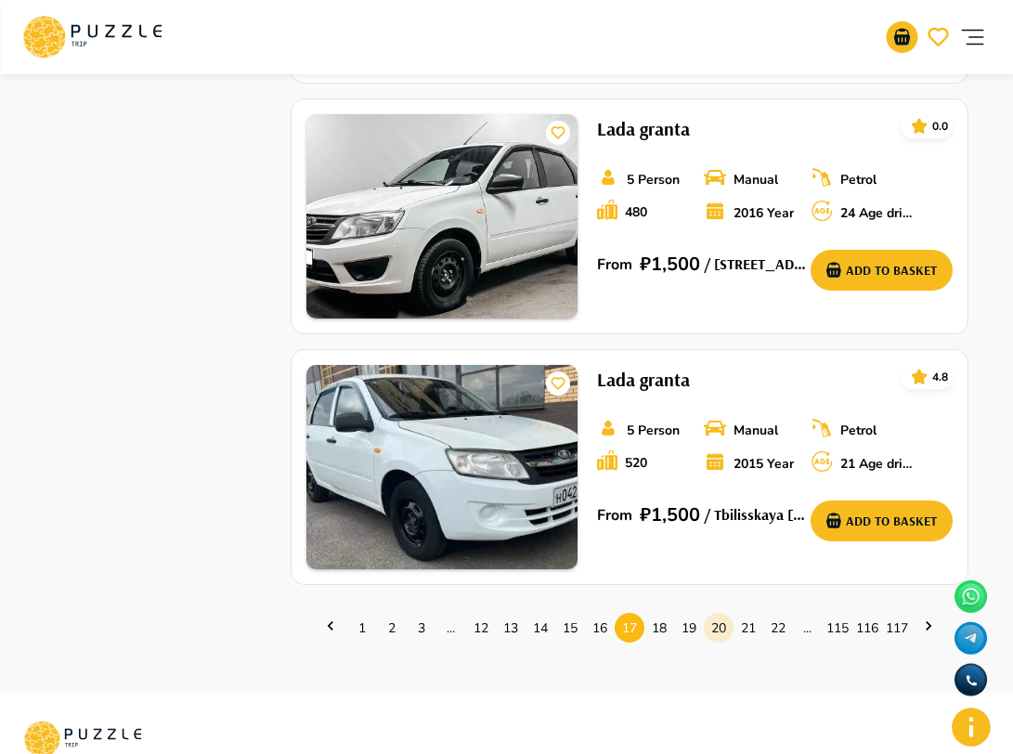
click at [729, 627] on link "20" at bounding box center [719, 628] width 30 height 29
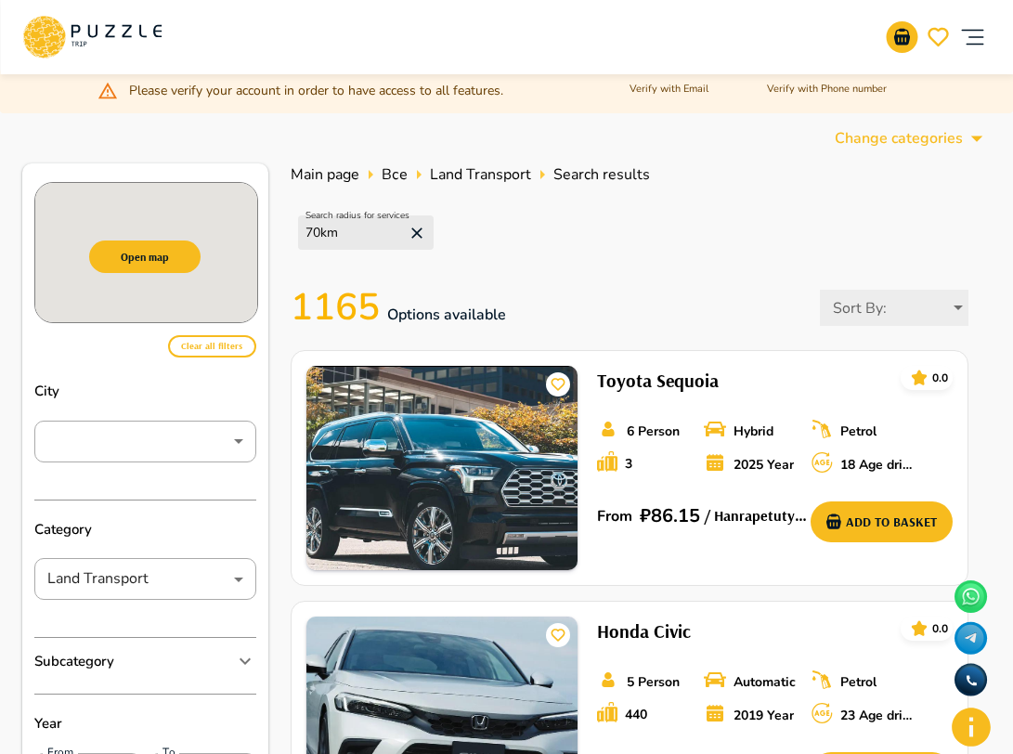
click at [98, 22] on icon at bounding box center [91, 37] width 139 height 48
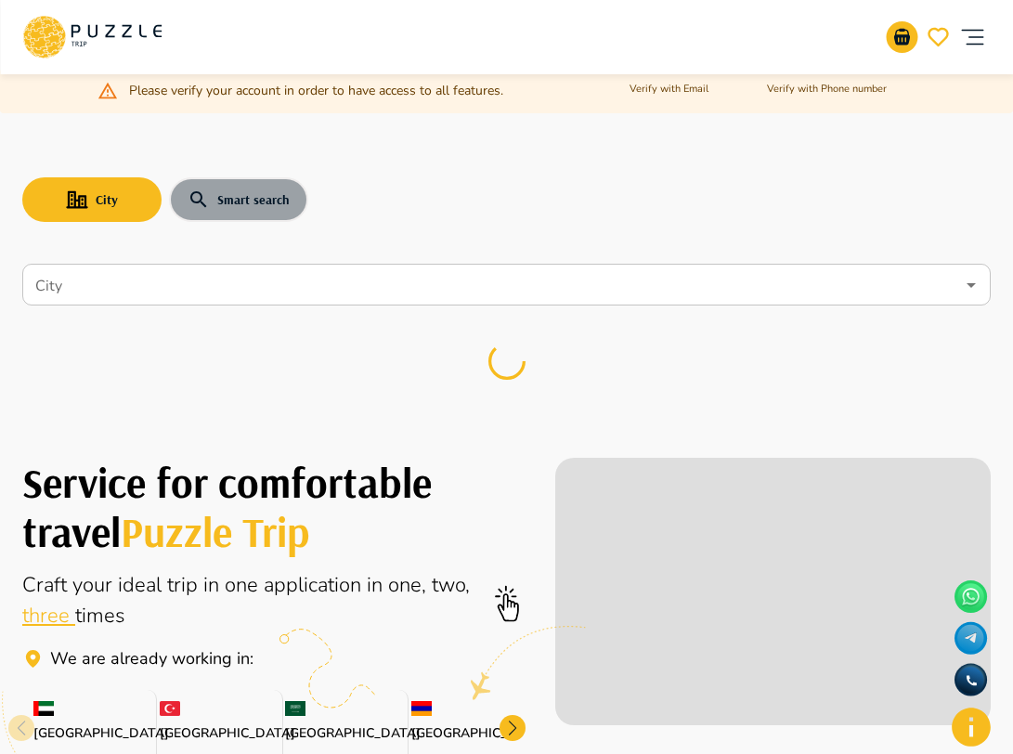
drag, startPoint x: 263, startPoint y: 207, endPoint x: 263, endPoint y: 224, distance: 16.7
click at [263, 207] on button "Smart search" at bounding box center [238, 199] width 139 height 45
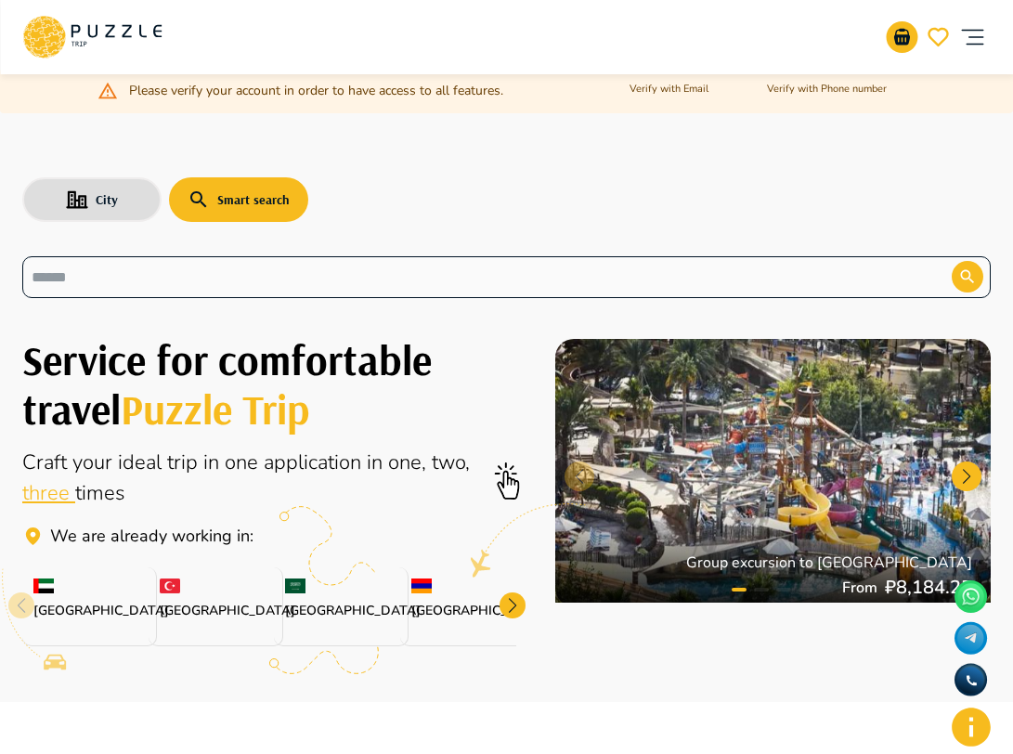
click at [232, 268] on input "text" at bounding box center [473, 277] width 883 height 21
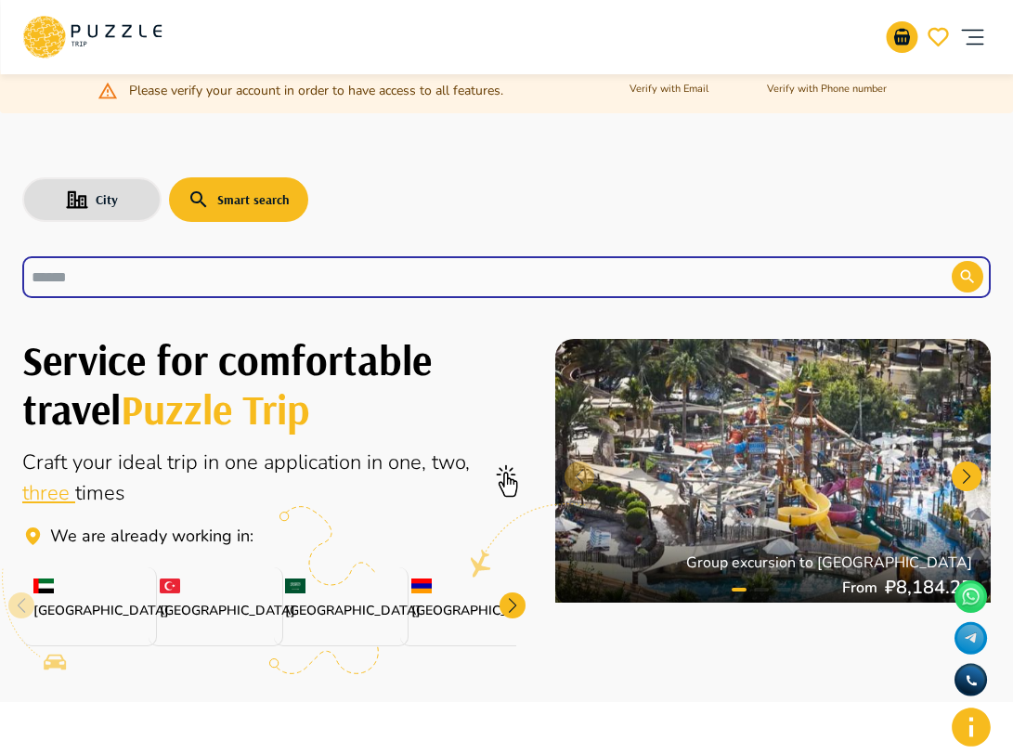
paste input "********"
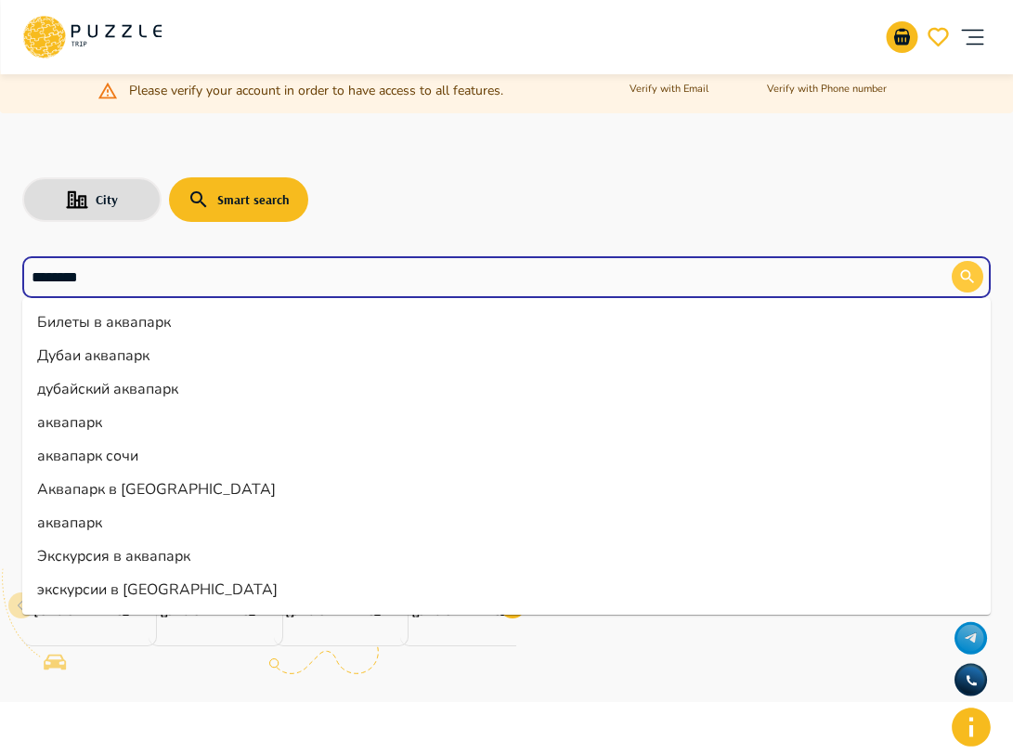
type input "********"
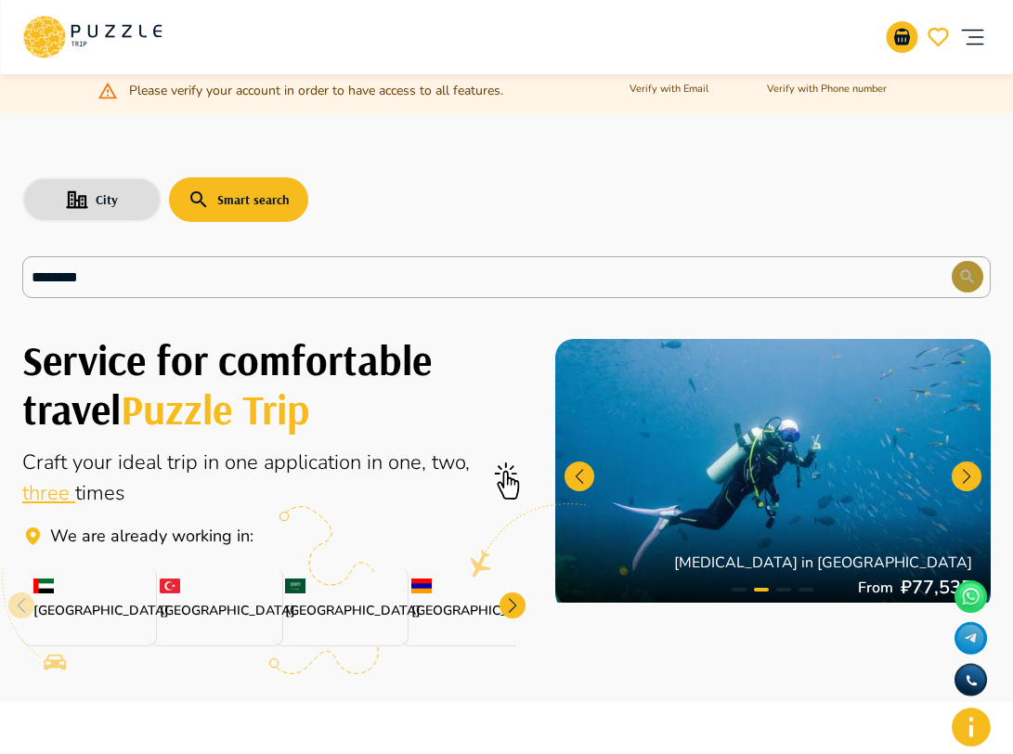
click at [973, 267] on icon "button" at bounding box center [967, 276] width 19 height 19
